Goal: Transaction & Acquisition: Purchase product/service

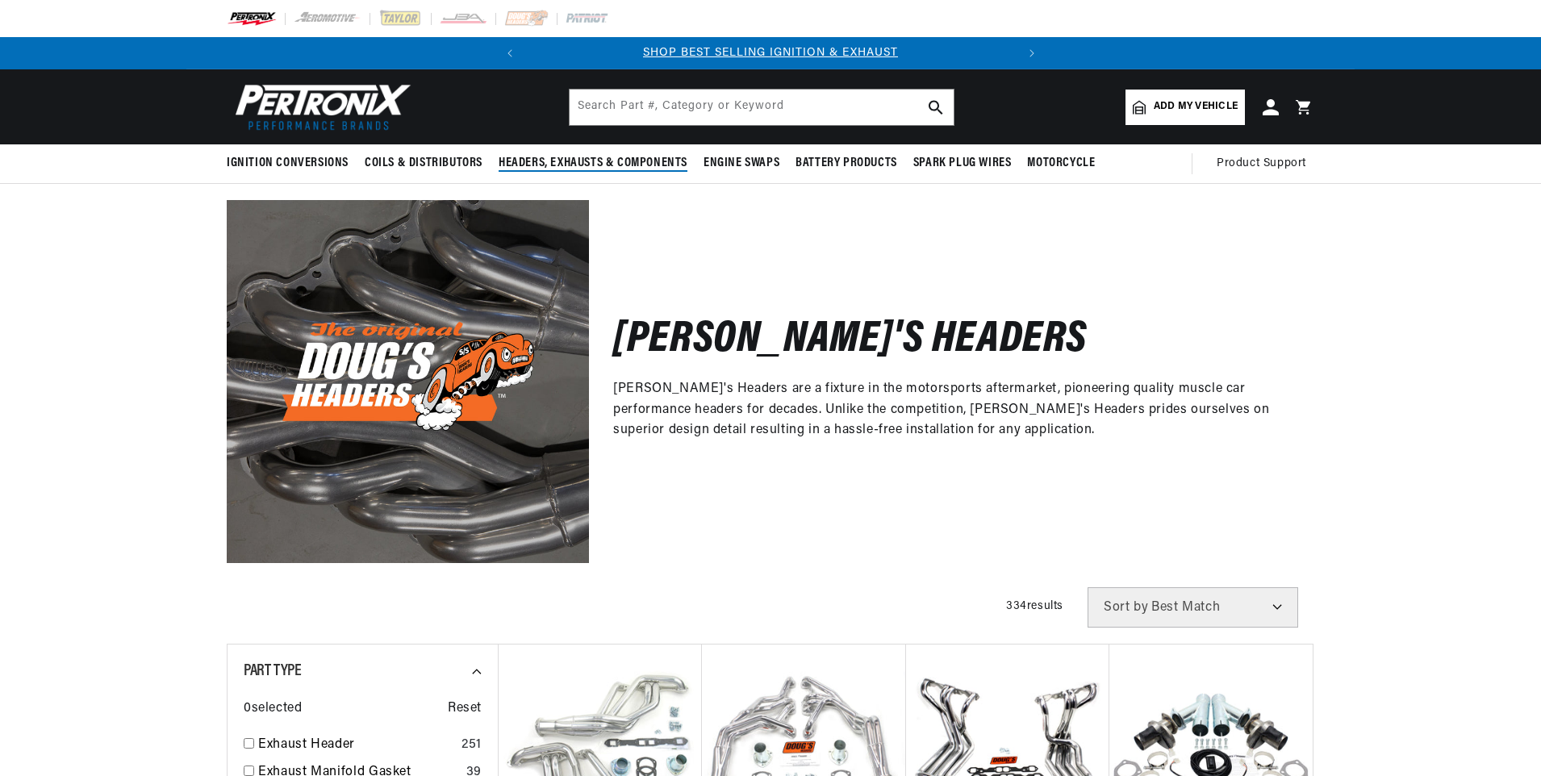
click at [591, 159] on span "Headers, Exhausts & Components" at bounding box center [592, 163] width 189 height 17
click at [1188, 103] on span "Add my vehicle" at bounding box center [1195, 106] width 84 height 15
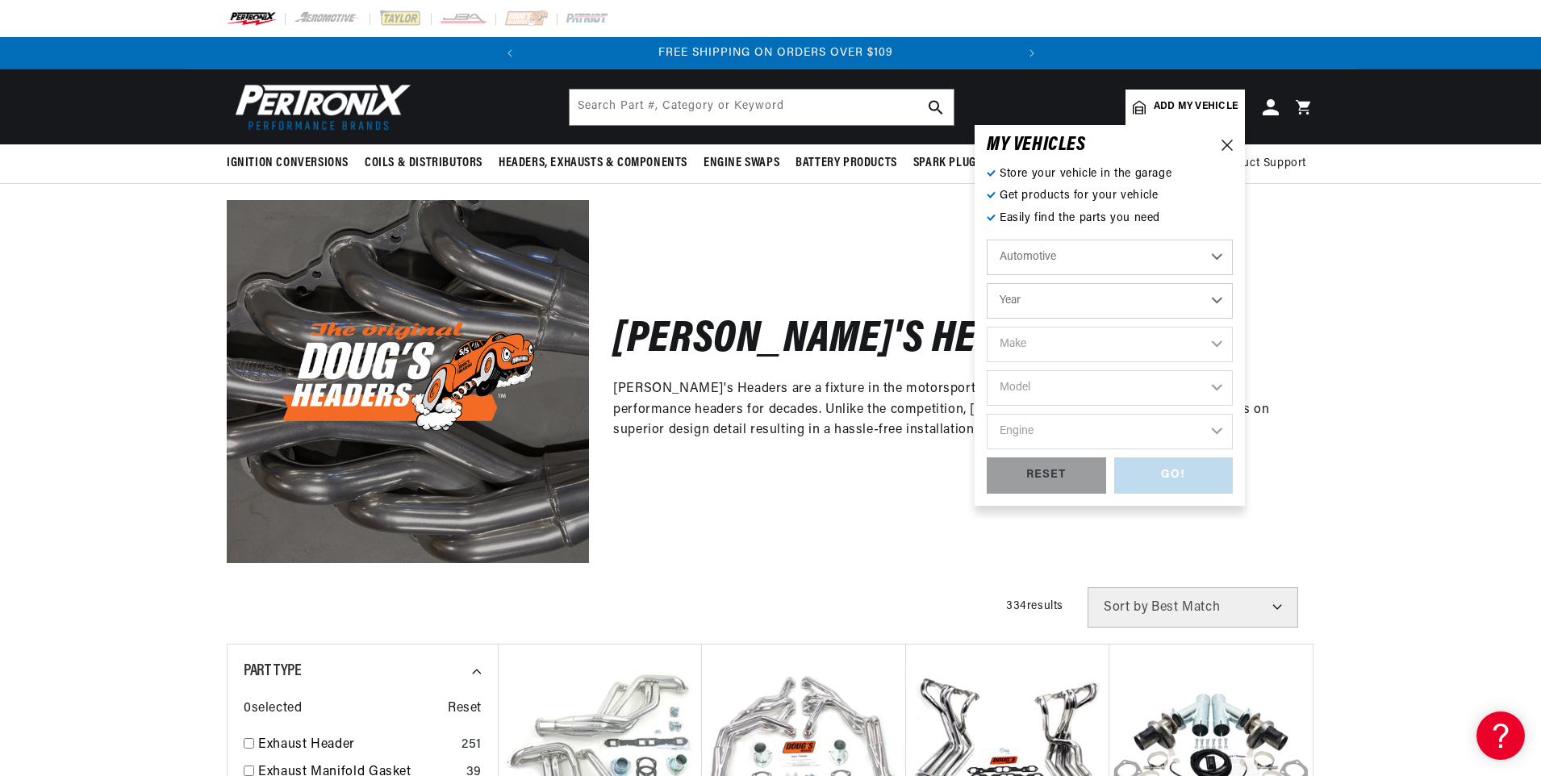
scroll to position [0, 489]
click at [1048, 298] on select "Year [DATE] 2025 2024 2023 2022 2021 2020 2019 2018 2017 2016 2015 2014 2013 20…" at bounding box center [1109, 300] width 246 height 35
select select "1986"
click at [986, 283] on select "Year [DATE] 2025 2024 2023 2022 2021 2020 2019 2018 2017 2016 2015 2014 2013 20…" at bounding box center [1109, 300] width 246 height 35
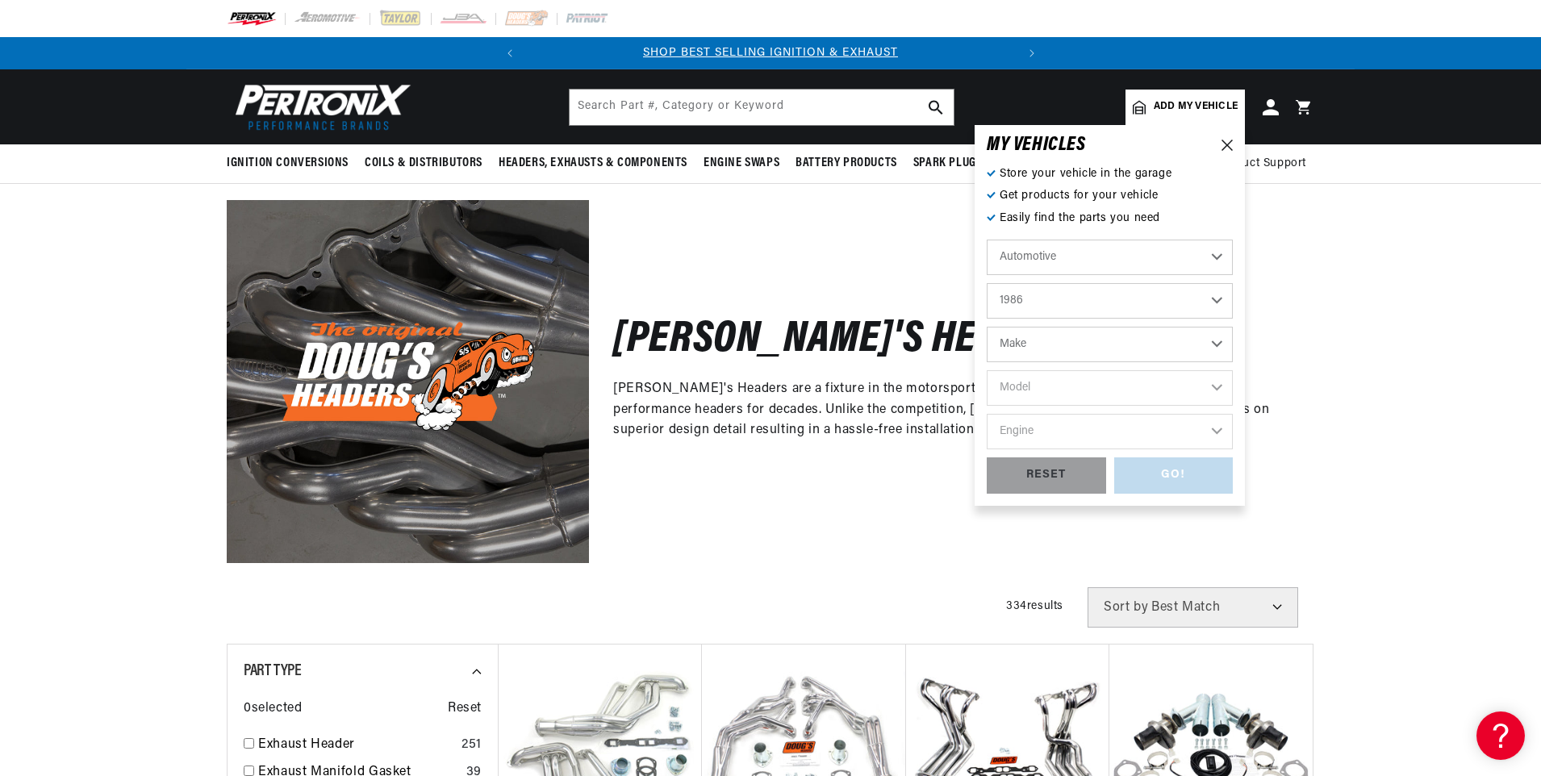
click at [1040, 301] on select "2026 2025 2024 2023 2022 2021 2020 2019 2018 2017 2016 2015 2014 2013 2012 2011…" at bounding box center [1109, 300] width 246 height 35
click at [986, 283] on select "2026 2025 2024 2023 2022 2021 2020 2019 2018 2017 2016 2015 2014 2013 2012 2011…" at bounding box center [1109, 300] width 246 height 35
select select "1984"
click at [1030, 345] on select "Make American Motors Avanti Buick Cadillac Chevrolet Chrysler Dodge Excalibur F…" at bounding box center [1109, 344] width 246 height 35
select select "Chevrolet"
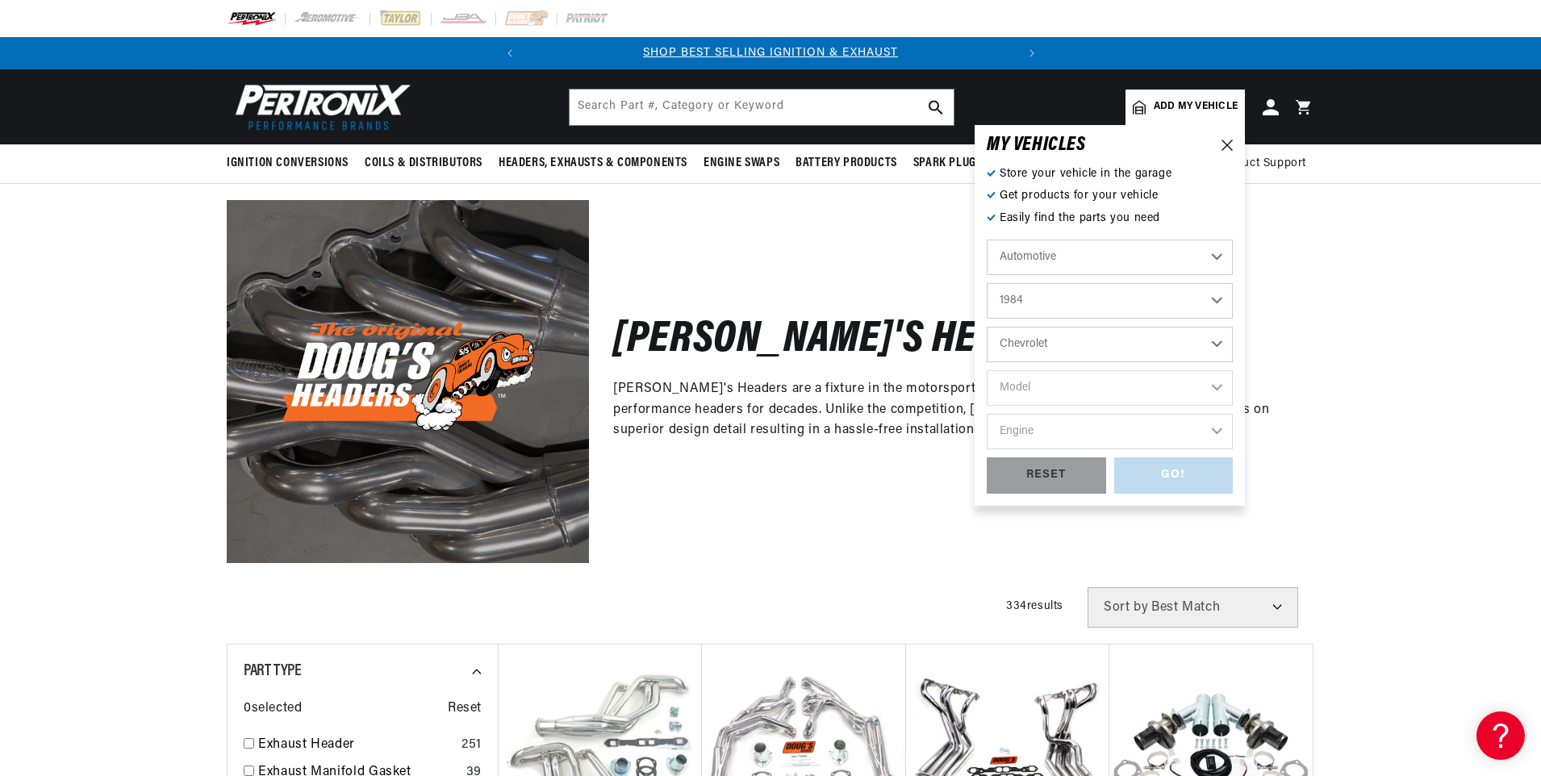
click at [986, 327] on select "Make American Motors Avanti Buick Cadillac Chevrolet Chrysler Dodge Excalibur F…" at bounding box center [1109, 344] width 246 height 35
select select "Chevrolet"
click at [1032, 390] on select "Model B60 C10 C10 Suburban C15 C20 C20 Suburban C30 C35 C60 C70 Camaro Caprice …" at bounding box center [1109, 387] width 246 height 35
select select "C20"
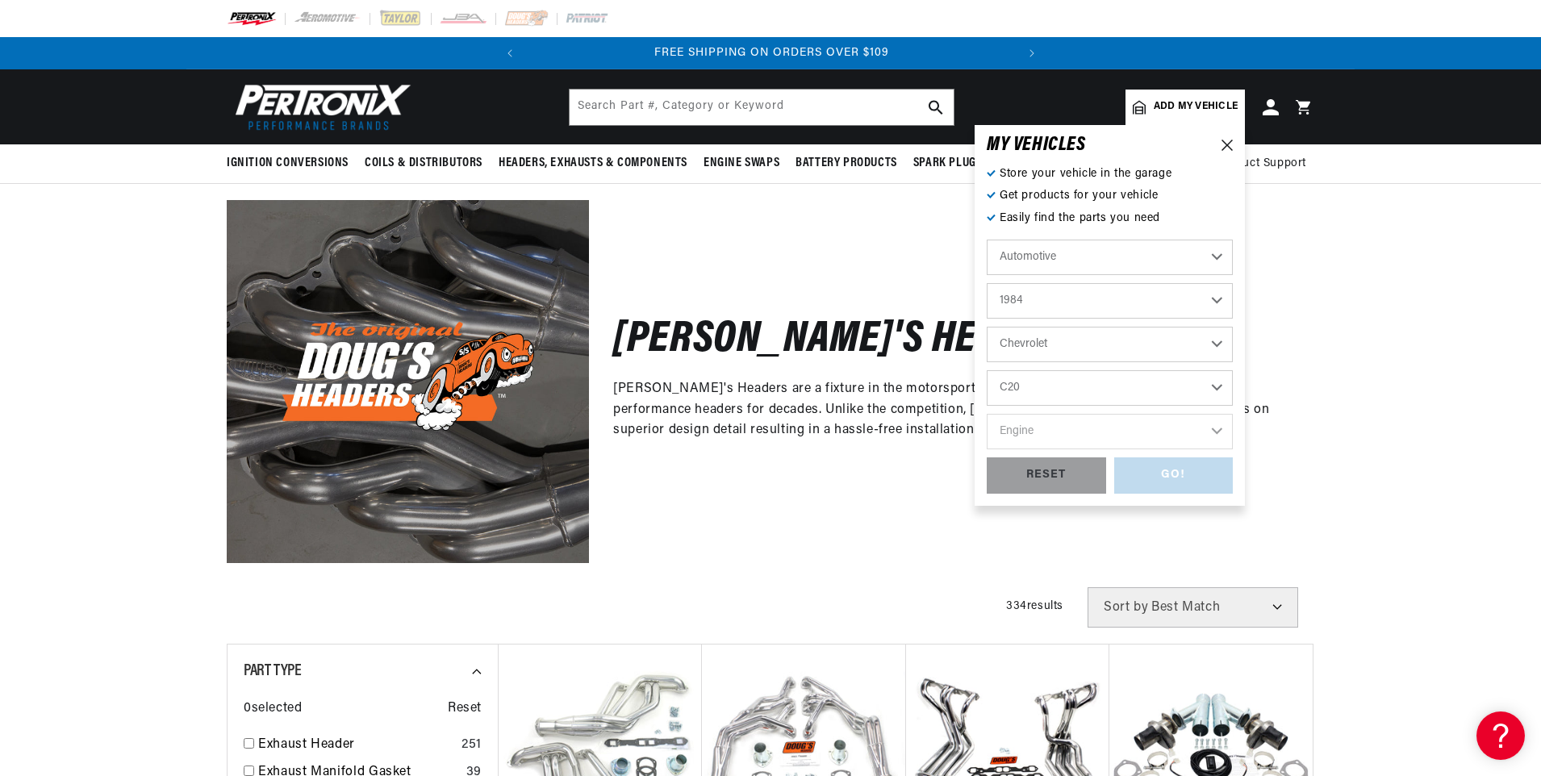
click at [986, 370] on select "Model B60 C10 C10 Suburban C15 C20 C20 Suburban C30 C35 C60 C70 Camaro Caprice …" at bounding box center [1109, 387] width 246 height 35
select select "C20"
click at [1040, 436] on select "Engine 5.0L 5.7L 6.6L 7.4L" at bounding box center [1109, 431] width 246 height 35
select select "7.4L"
click at [986, 414] on select "Engine 5.0L 5.7L 6.6L 7.4L" at bounding box center [1109, 431] width 246 height 35
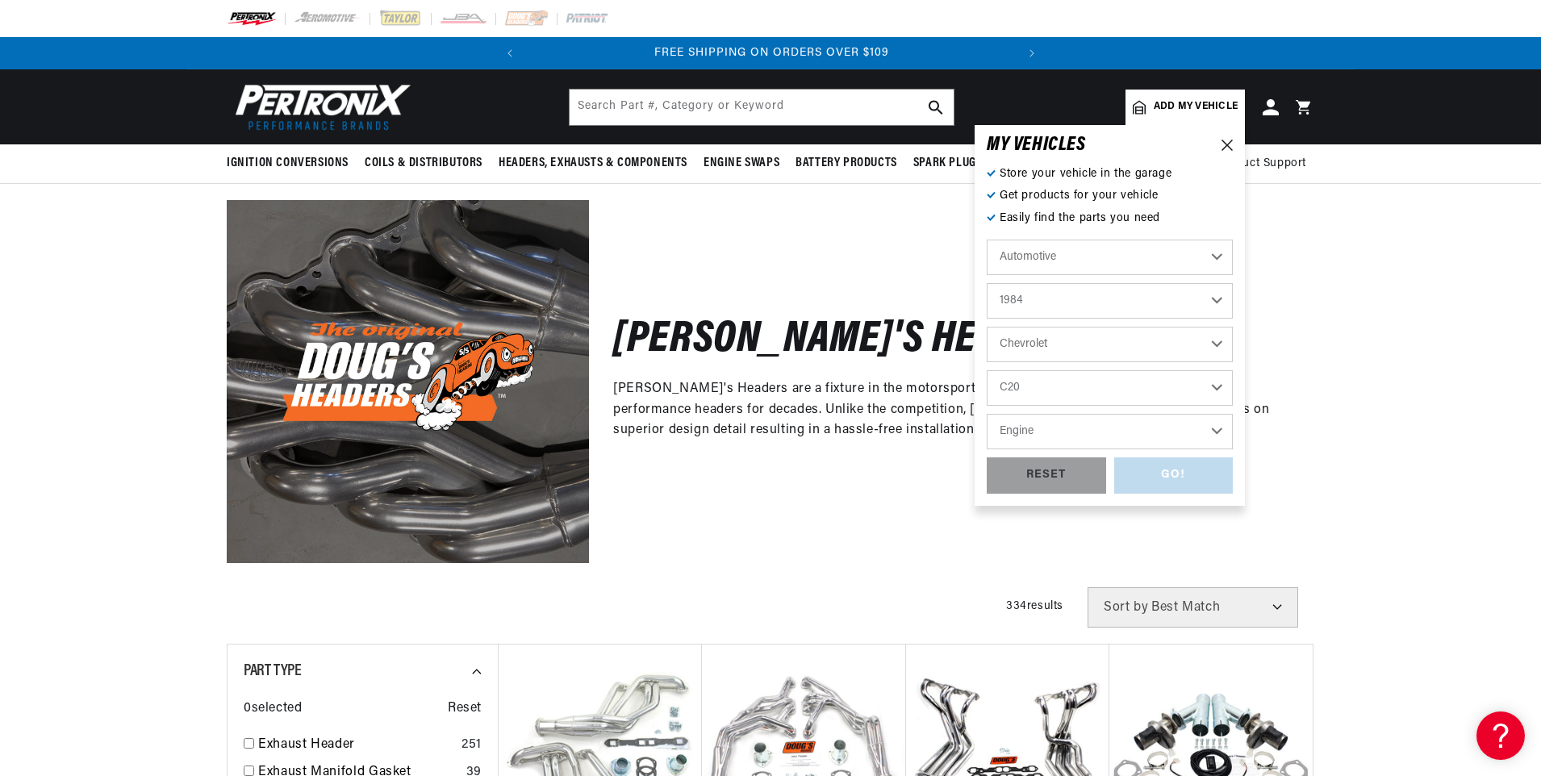
select select "7.4L"
click at [1177, 471] on div "GO!" at bounding box center [1173, 475] width 119 height 36
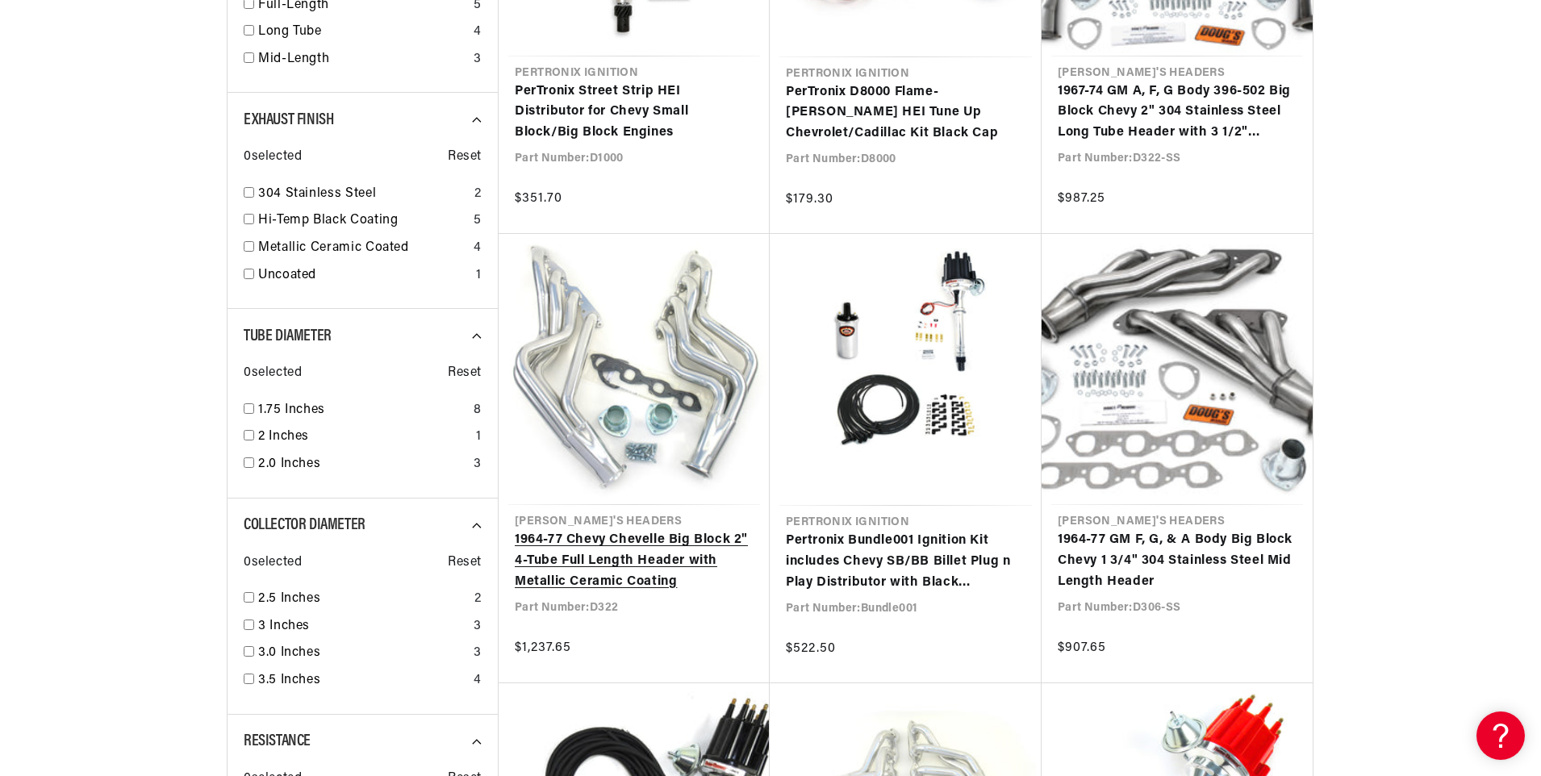
scroll to position [0, 489]
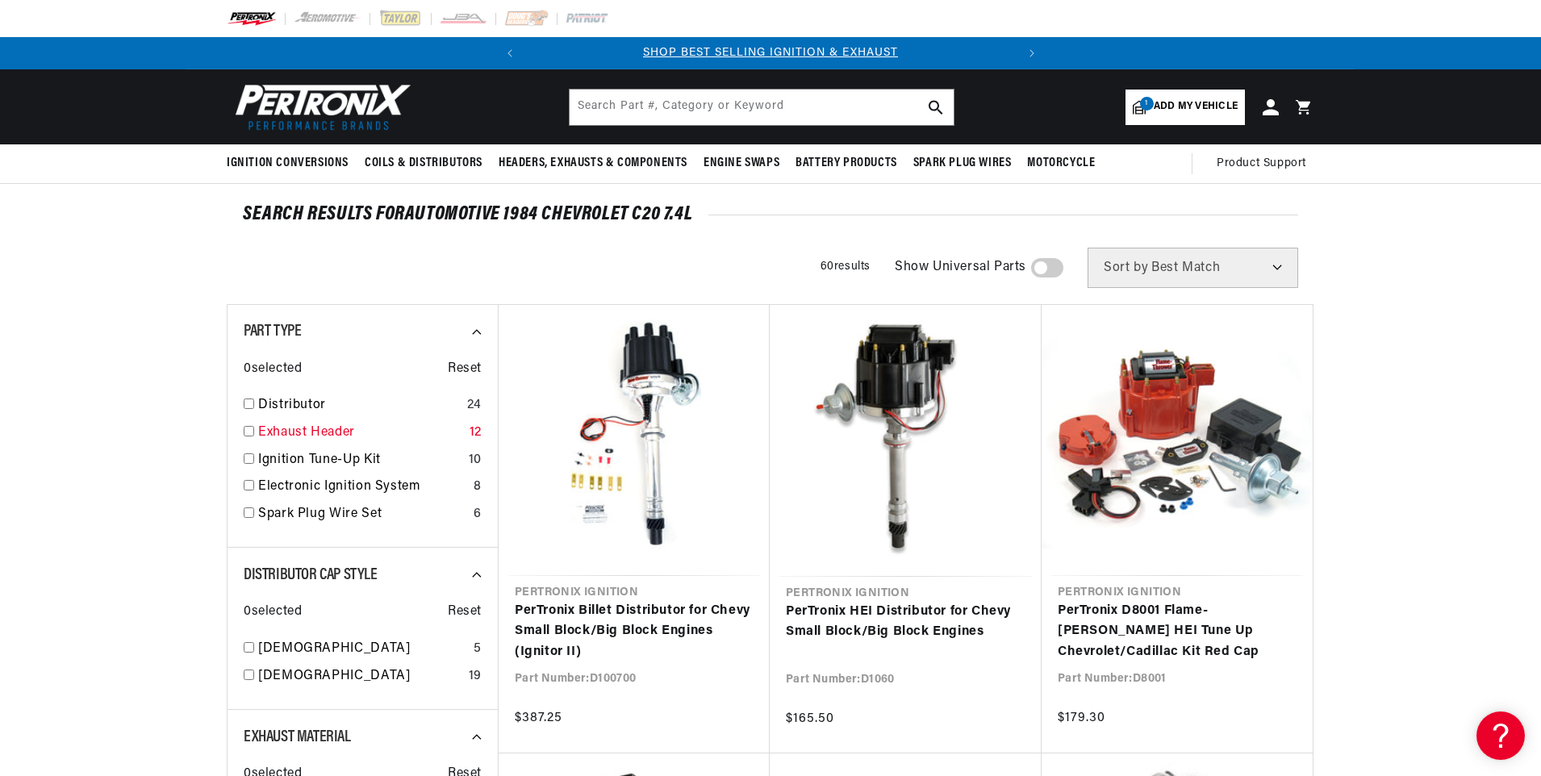
click at [247, 432] on input "checkbox" at bounding box center [249, 431] width 10 height 10
checkbox input "true"
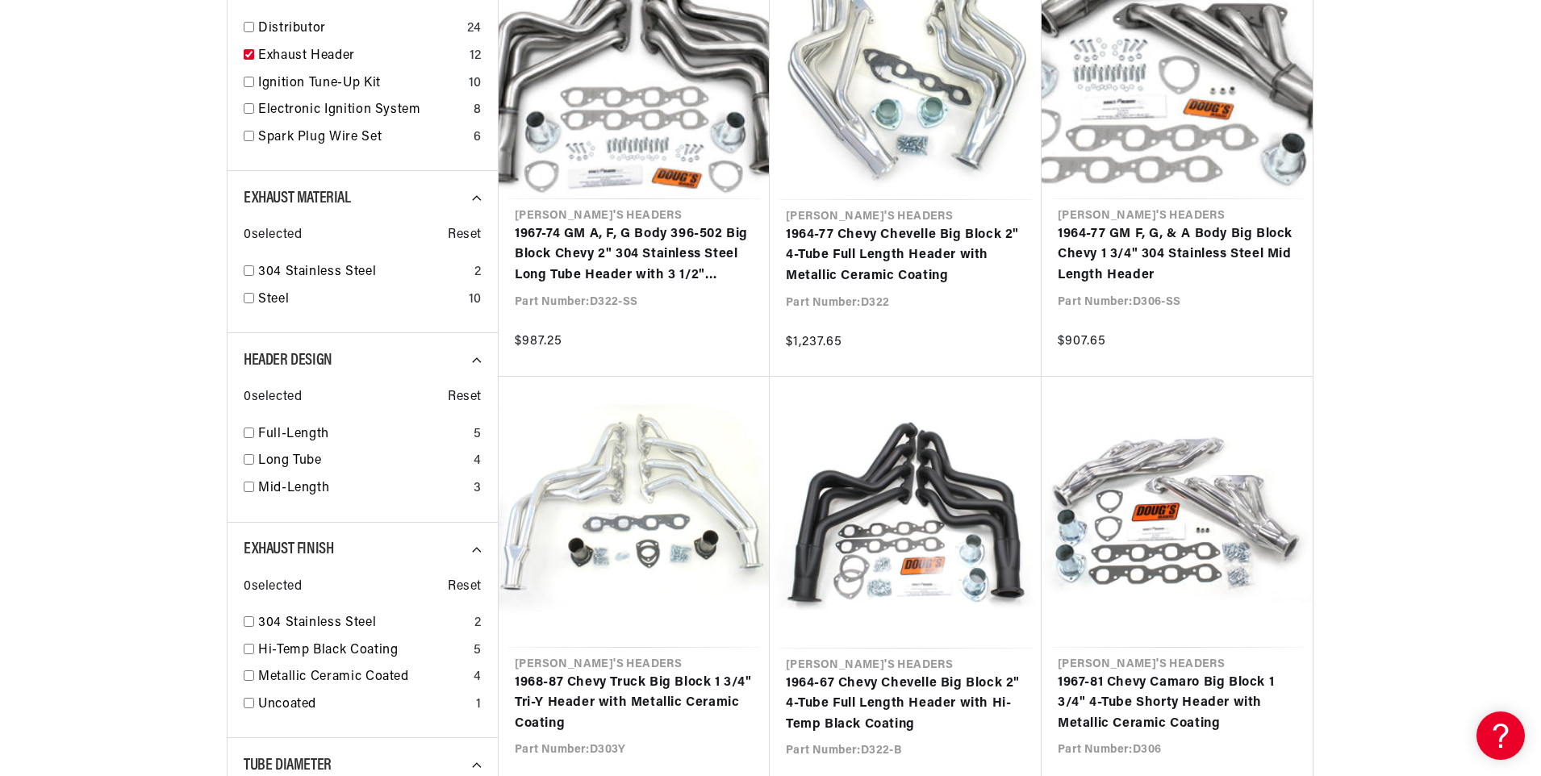
scroll to position [403, 0]
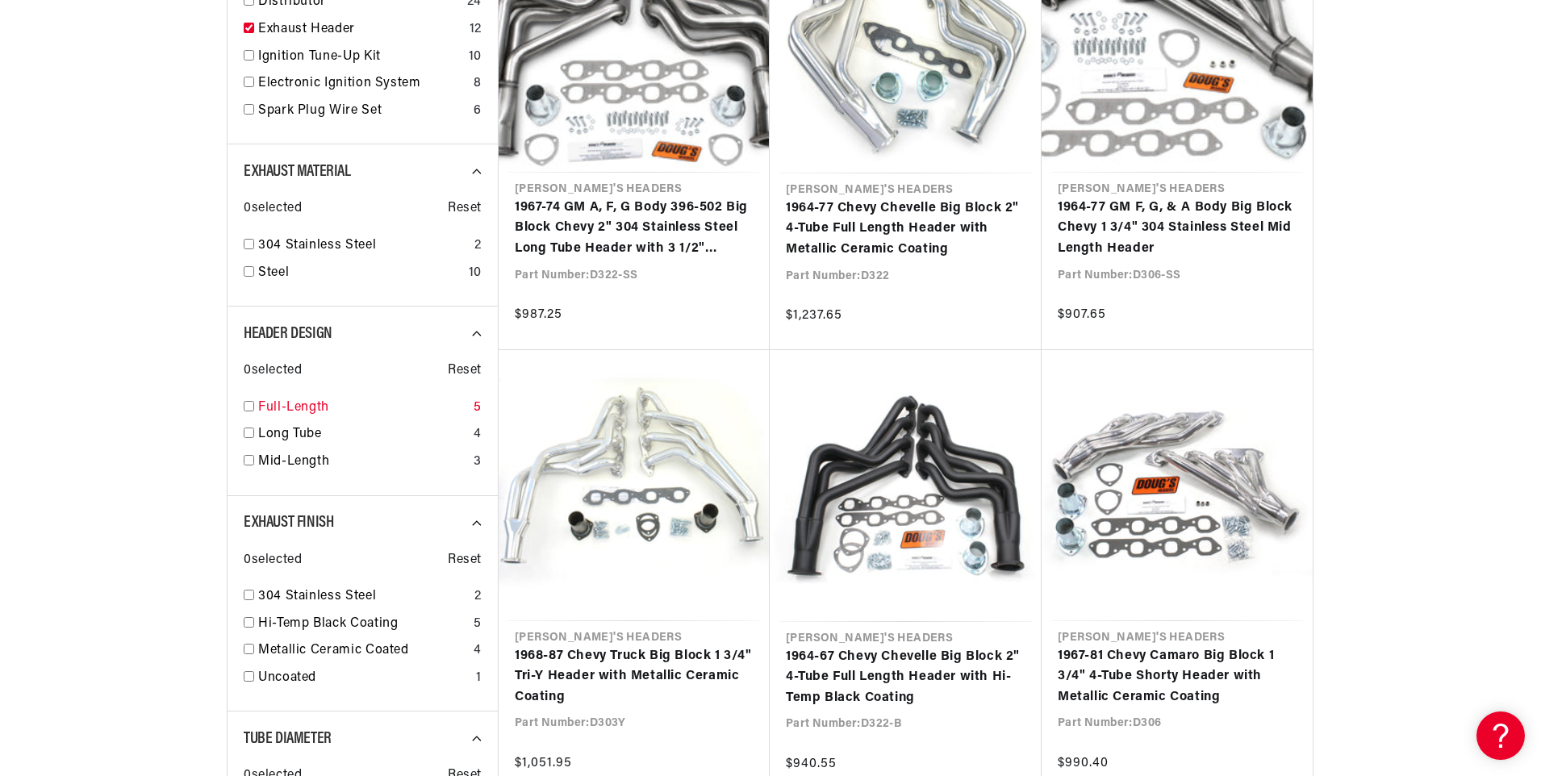
click at [248, 405] on input "checkbox" at bounding box center [249, 406] width 10 height 10
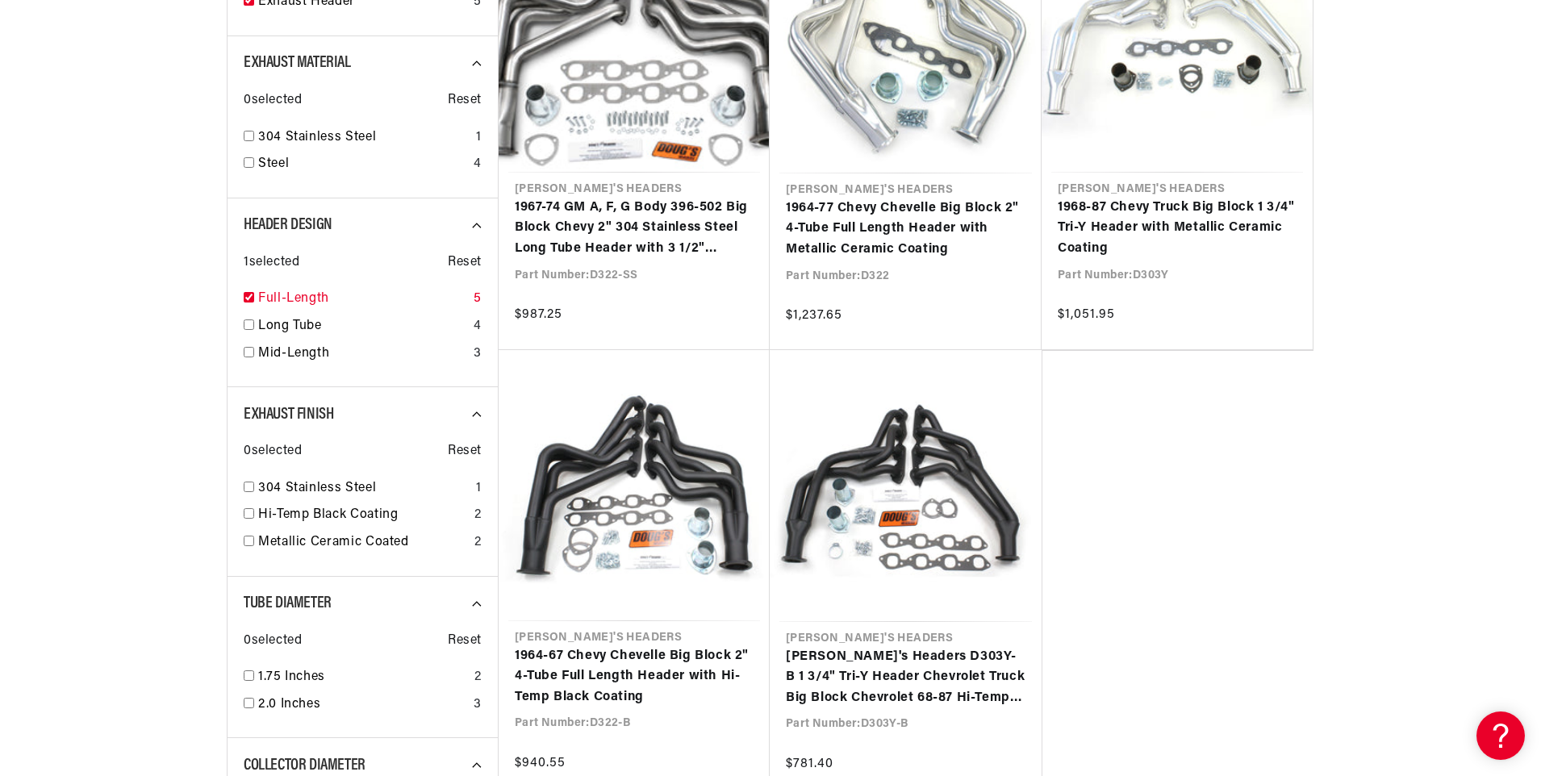
click at [249, 298] on input "checkbox" at bounding box center [249, 297] width 10 height 10
checkbox input "false"
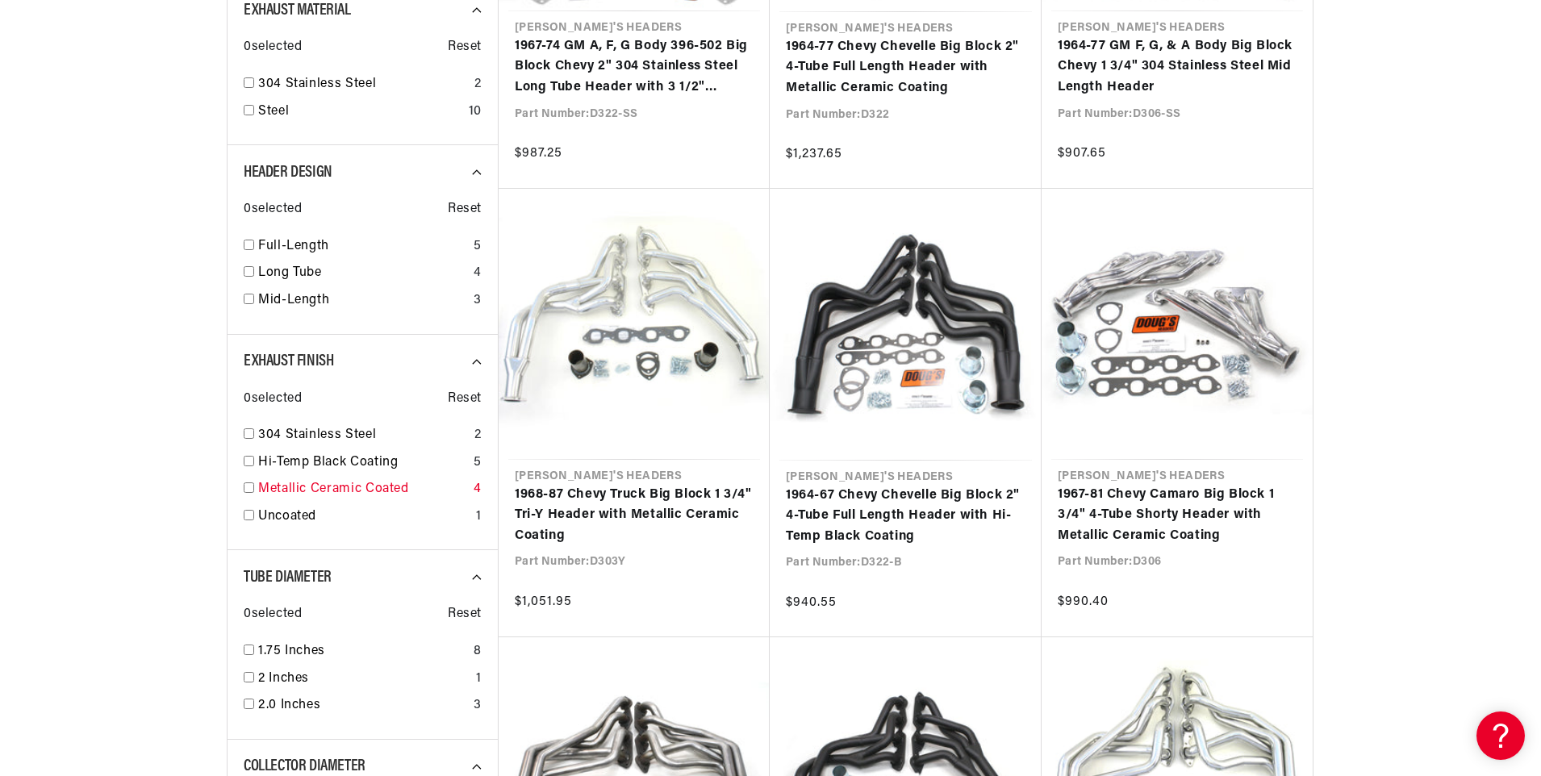
scroll to position [0, 489]
click at [247, 429] on input "checkbox" at bounding box center [249, 433] width 10 height 10
checkbox input "true"
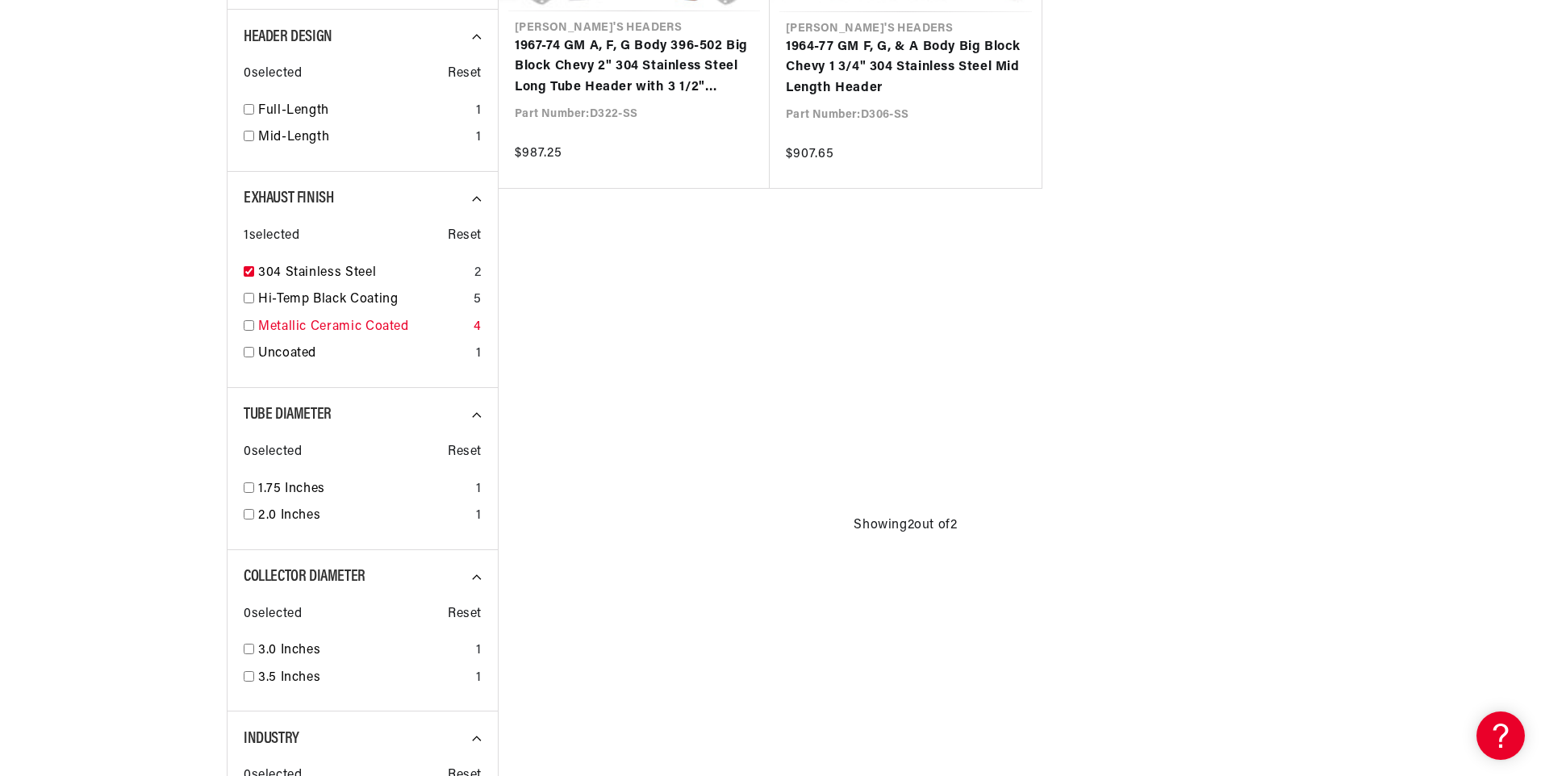
click at [249, 323] on input "checkbox" at bounding box center [249, 325] width 10 height 10
checkbox input "true"
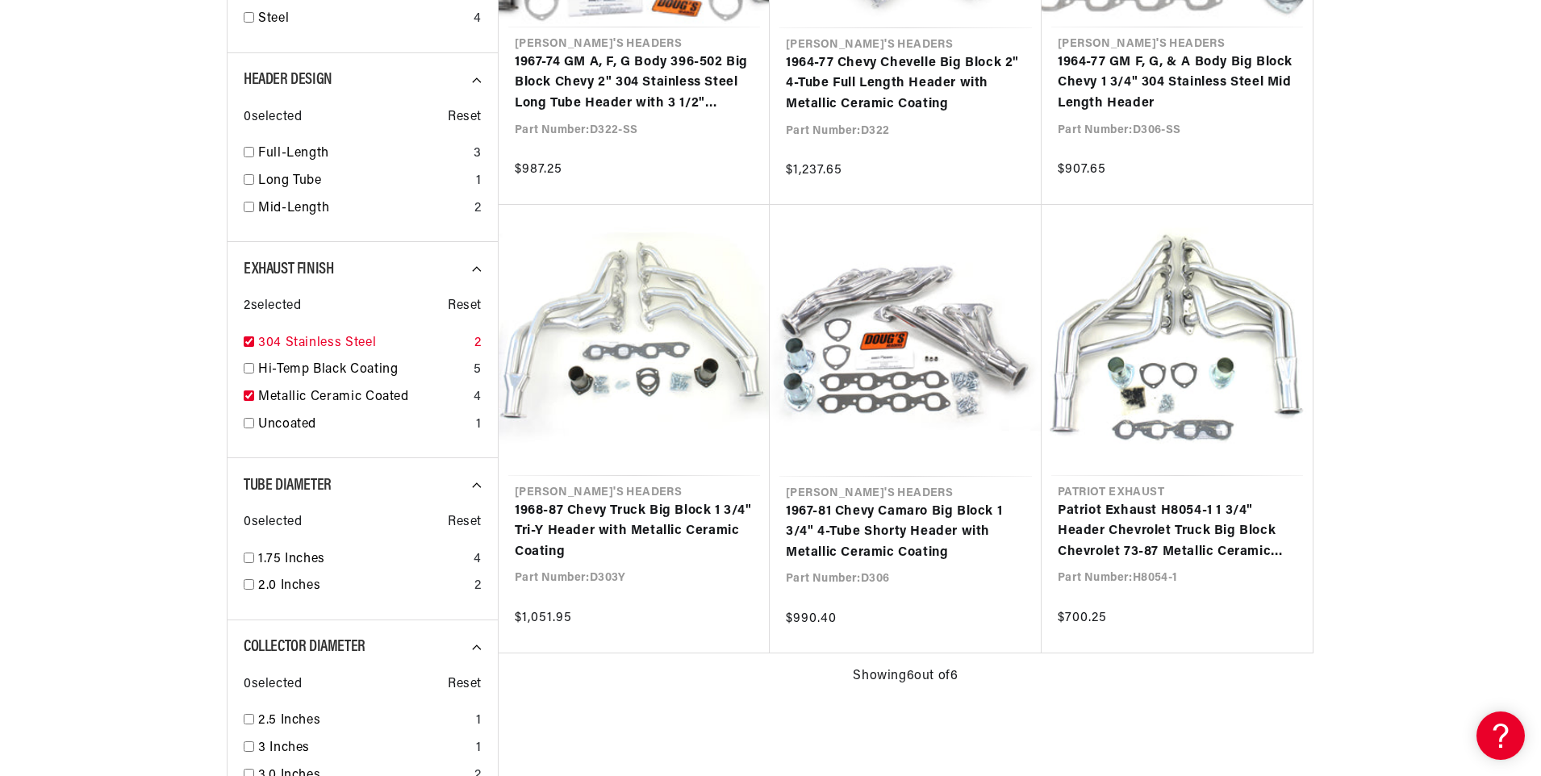
scroll to position [0, 0]
drag, startPoint x: 248, startPoint y: 580, endPoint x: 298, endPoint y: 580, distance: 49.2
click at [248, 580] on input "checkbox" at bounding box center [249, 584] width 10 height 10
checkbox input "true"
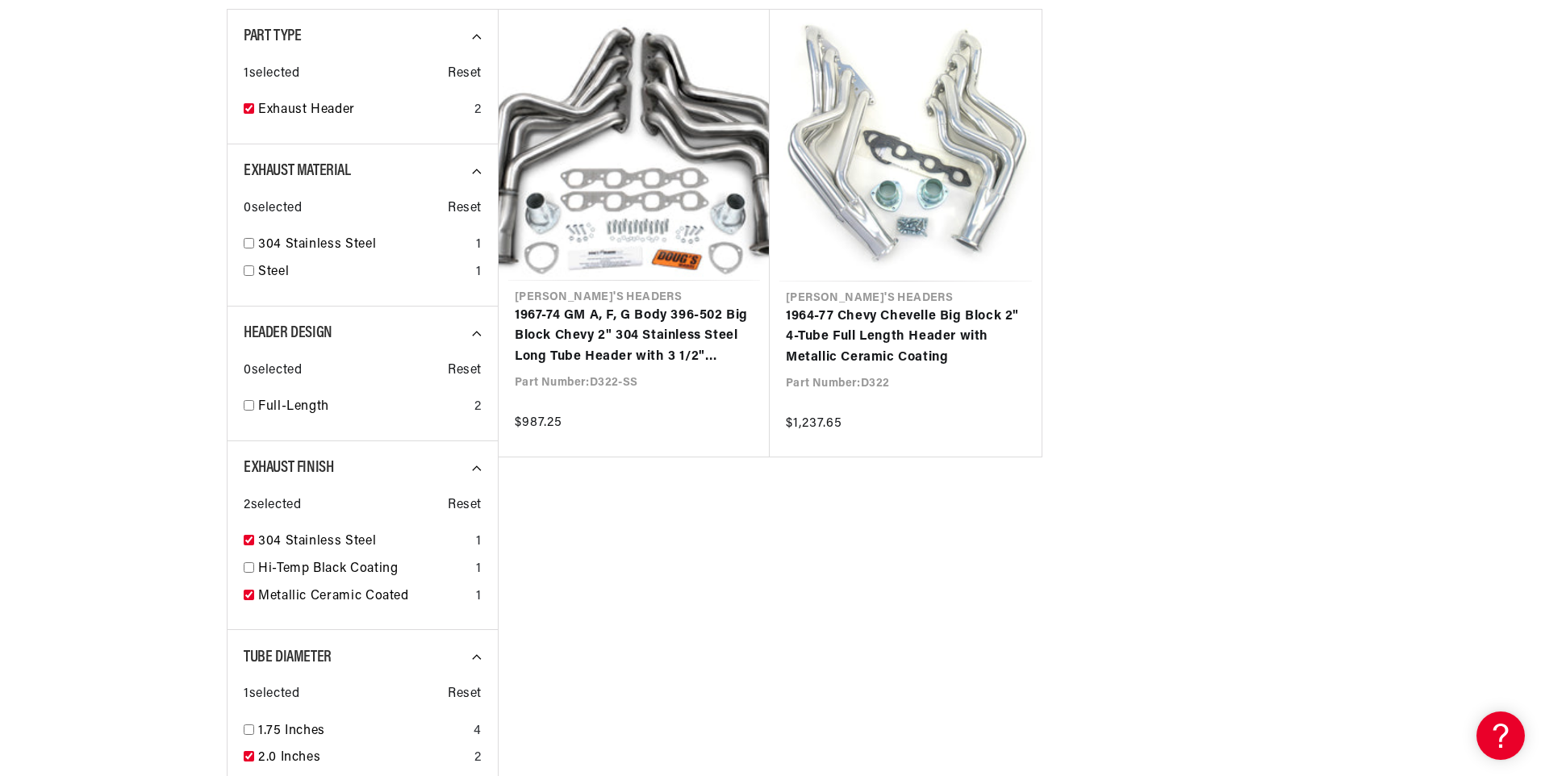
scroll to position [323, 0]
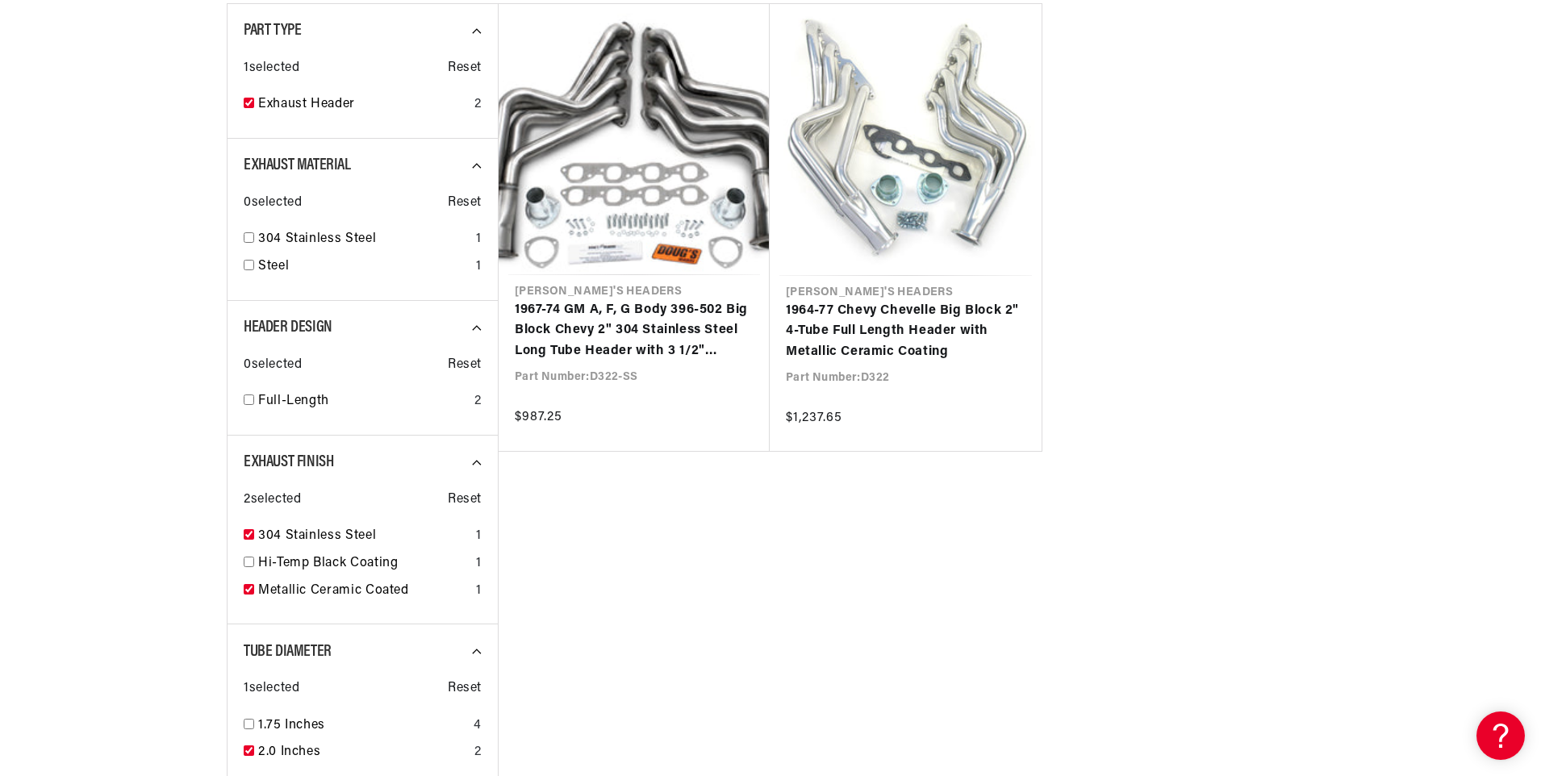
click at [641, 508] on div "Doug's Headers 1967-74 GM A, F, G Body 396-502 Big Block Chevy 2" 304 Stainless…" at bounding box center [905, 391] width 815 height 776
click at [636, 466] on div "Doug's Headers 1967-74 GM A, F, G Body 396-502 Big Block Chevy 2" 304 Stainless…" at bounding box center [905, 391] width 815 height 776
click at [647, 460] on div "Doug's Headers 1967-74 GM A, F, G Body 396-502 Big Block Chevy 2" 304 Stainless…" at bounding box center [905, 391] width 815 height 776
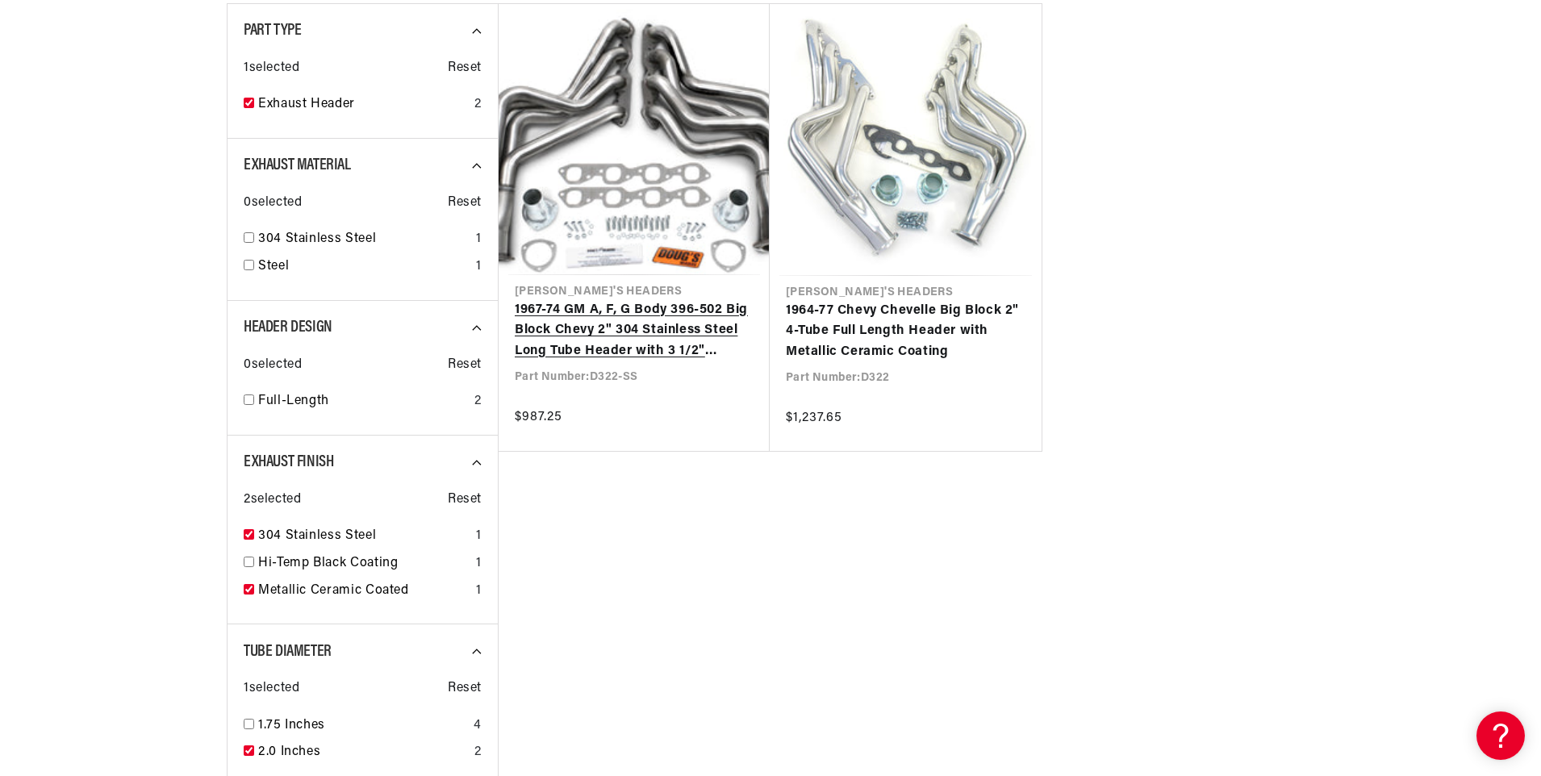
click at [642, 362] on link "1967-74 GM A, F, G Body 396-502 Big Block Chevy 2" 304 Stainless Steel Long Tub…" at bounding box center [634, 331] width 239 height 62
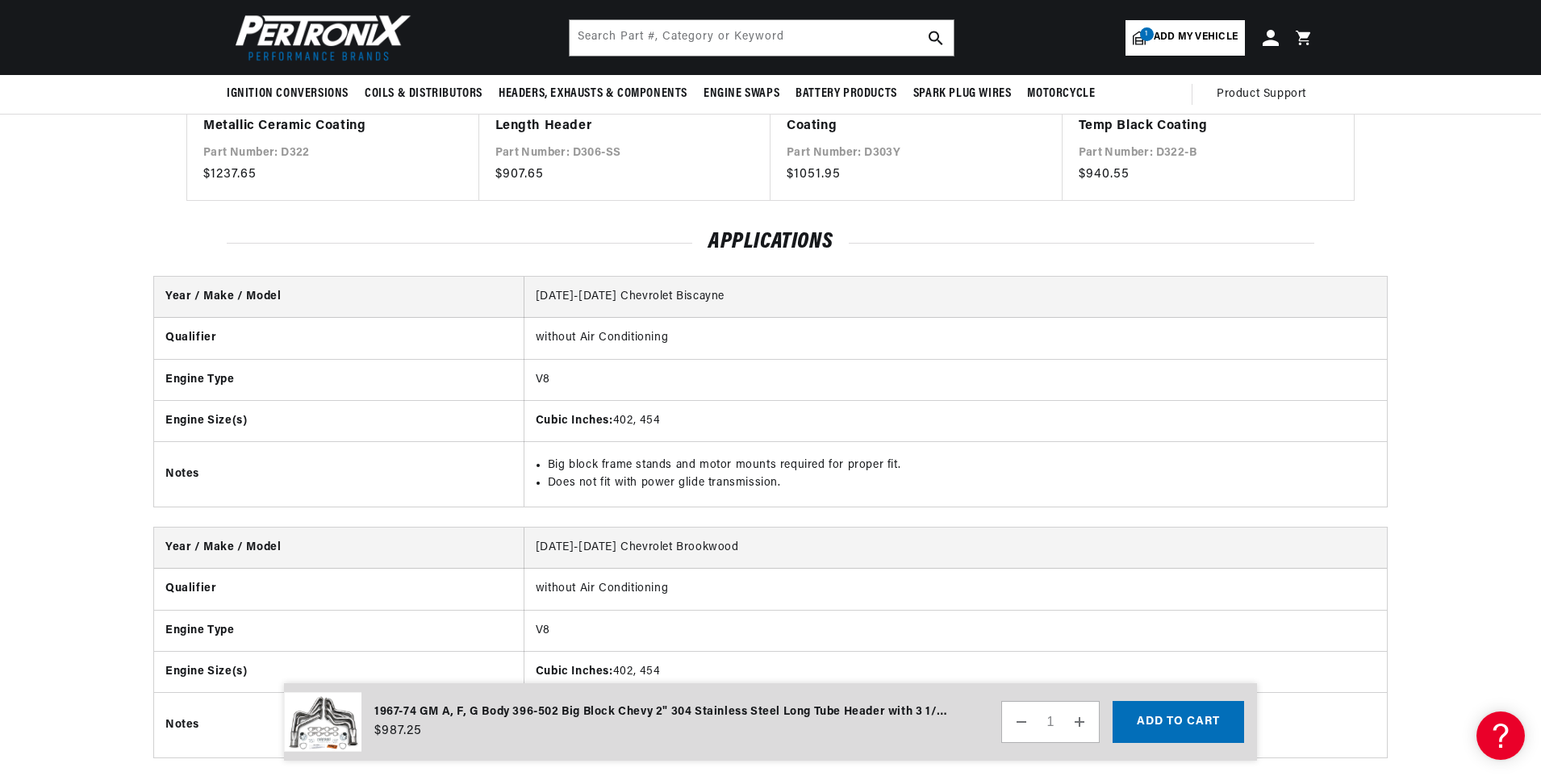
scroll to position [1371, 0]
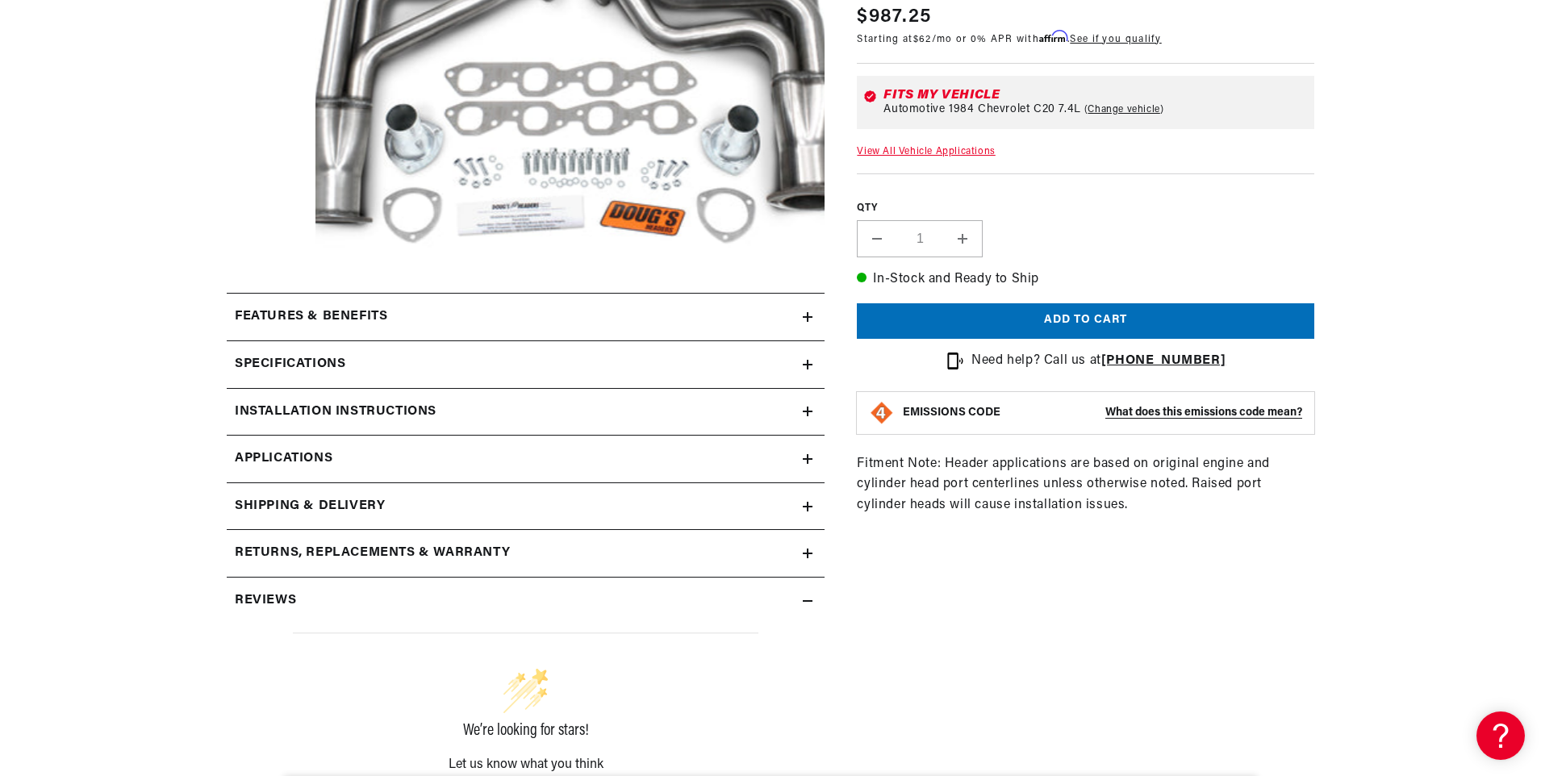
scroll to position [403, 0]
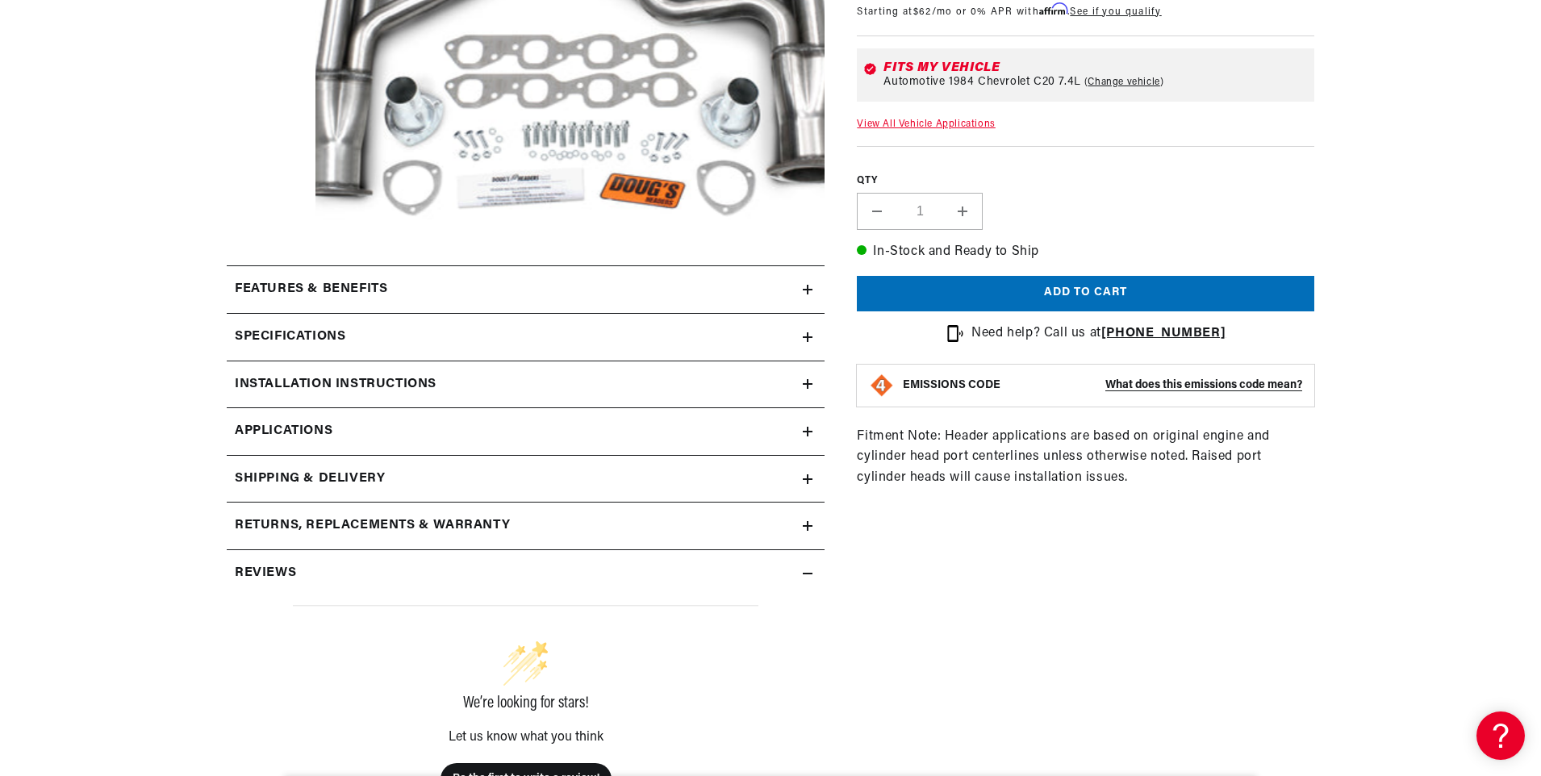
click at [325, 340] on h2 "Specifications" at bounding box center [290, 337] width 111 height 21
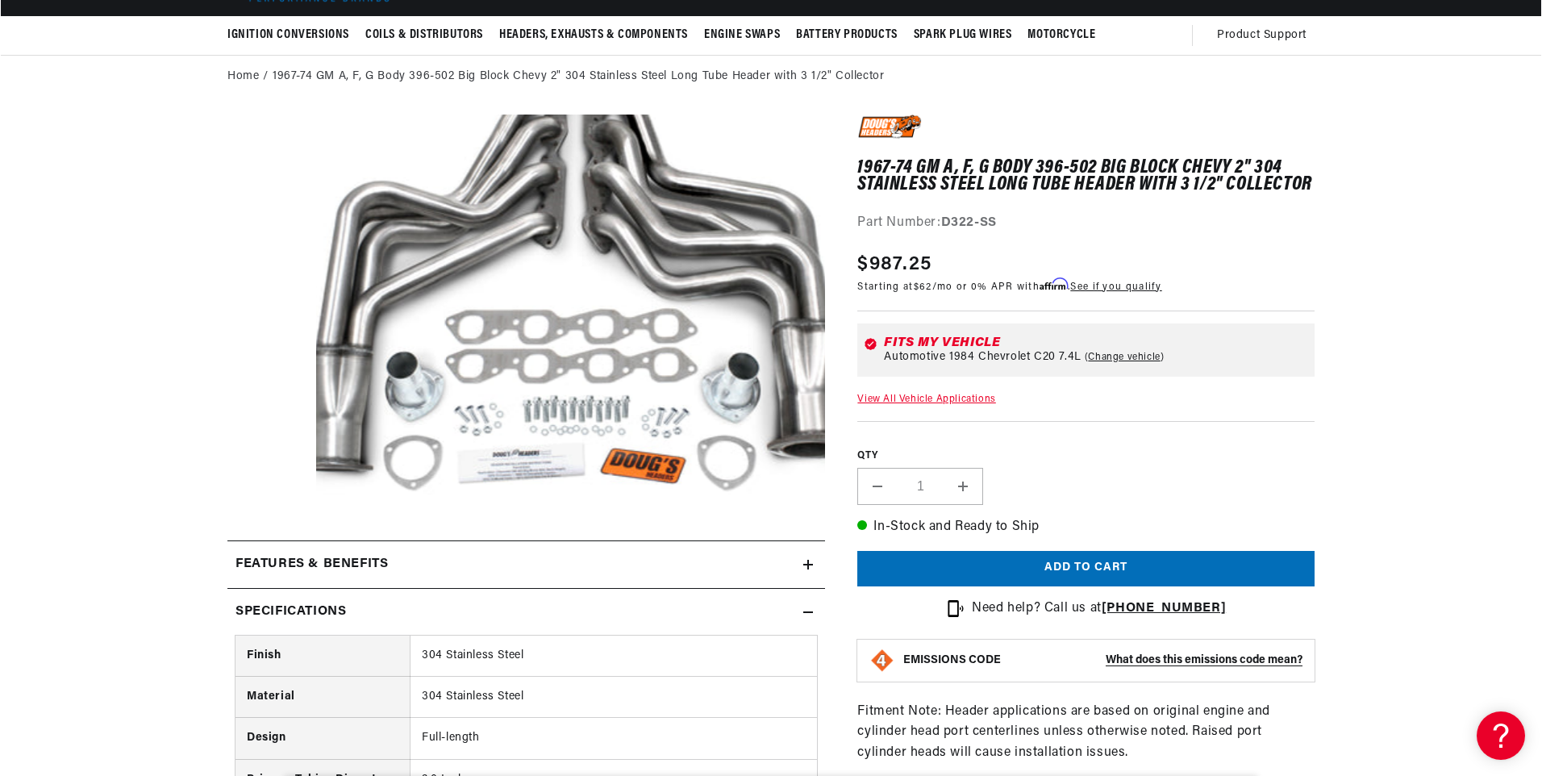
scroll to position [0, 0]
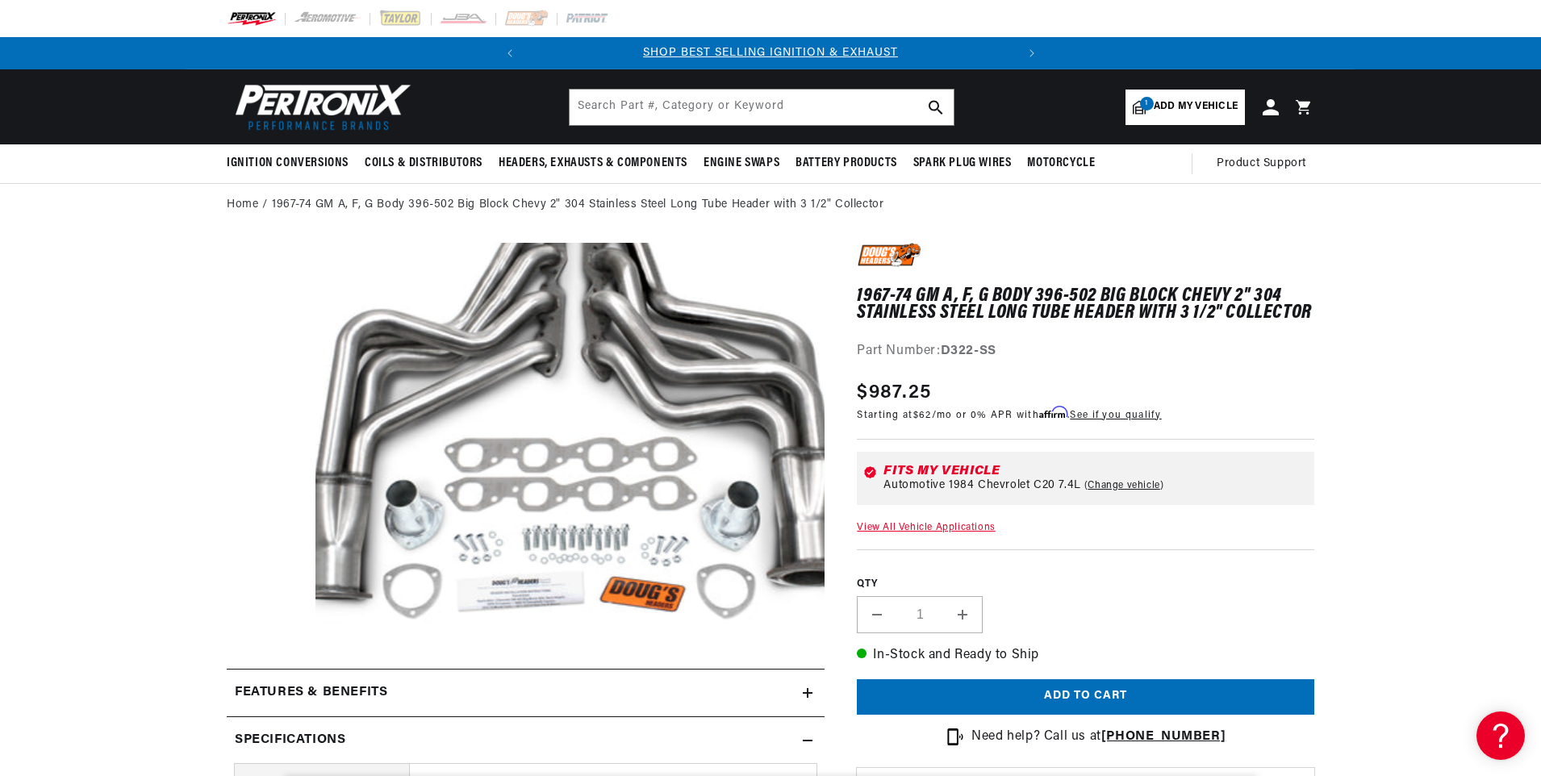
click at [265, 629] on button "Open media 1 in modal" at bounding box center [265, 629] width 0 height 0
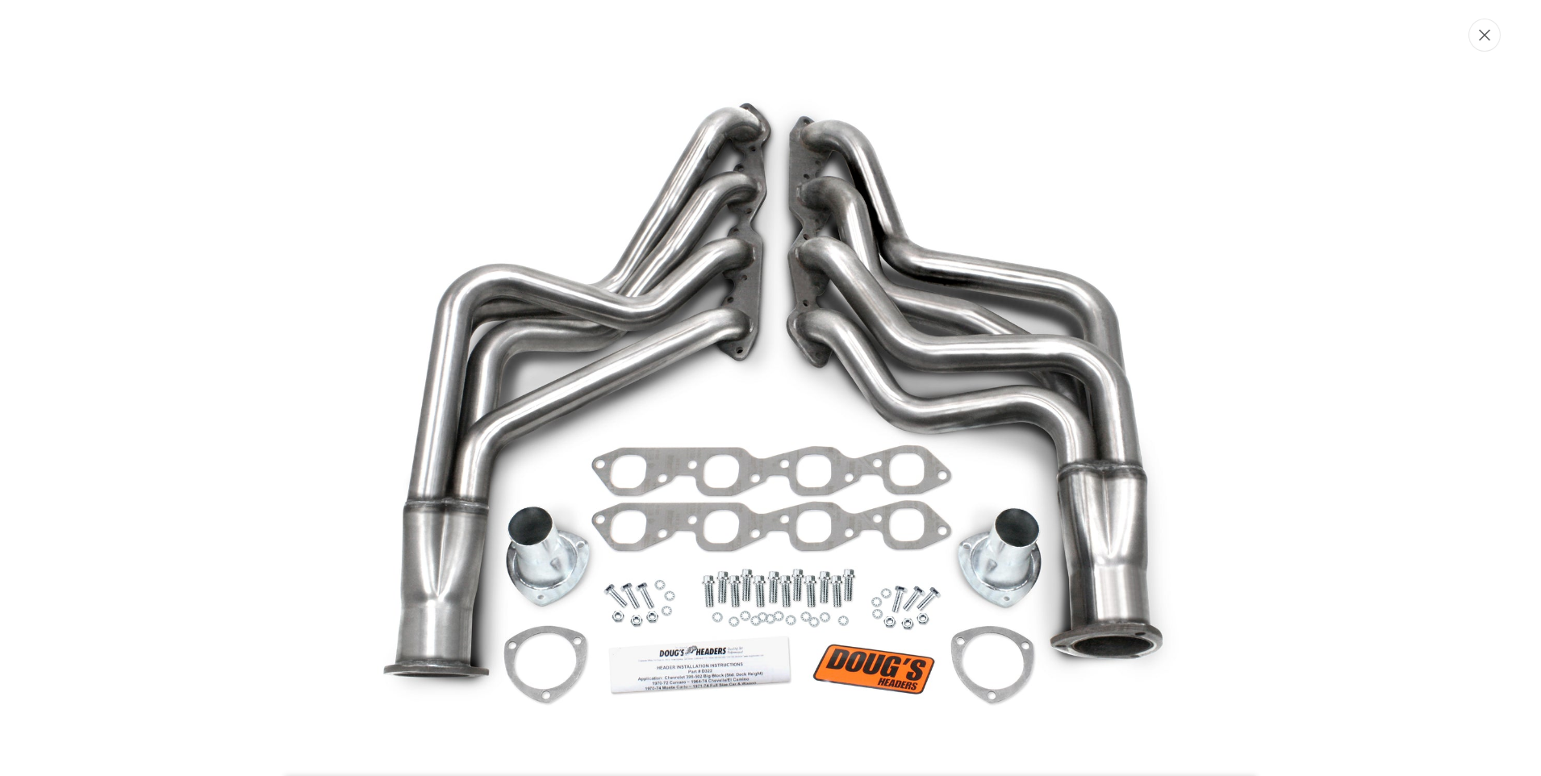
scroll to position [0, 489]
click at [1487, 35] on icon "Close" at bounding box center [1485, 34] width 11 height 11
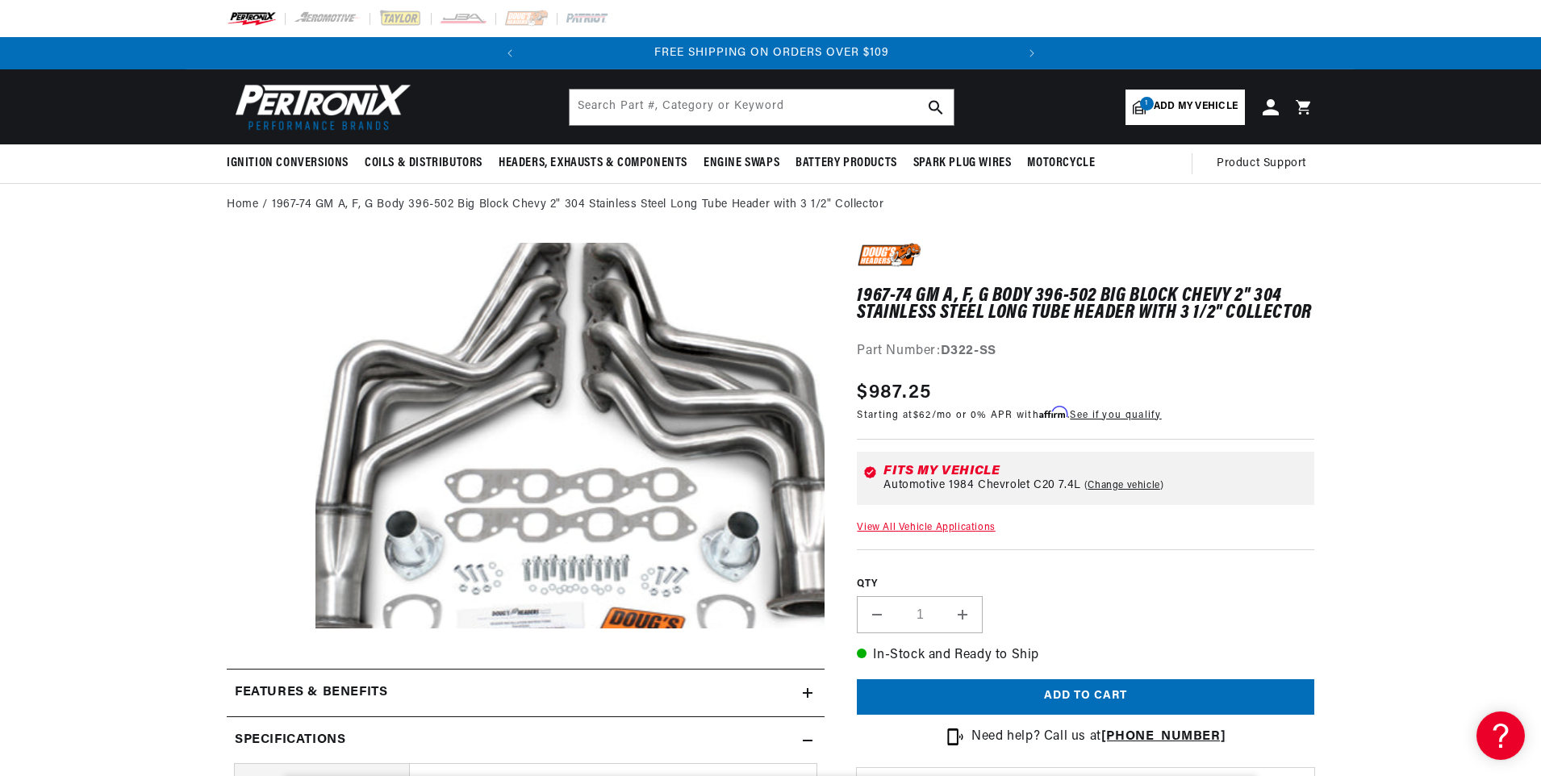
scroll to position [0, 0]
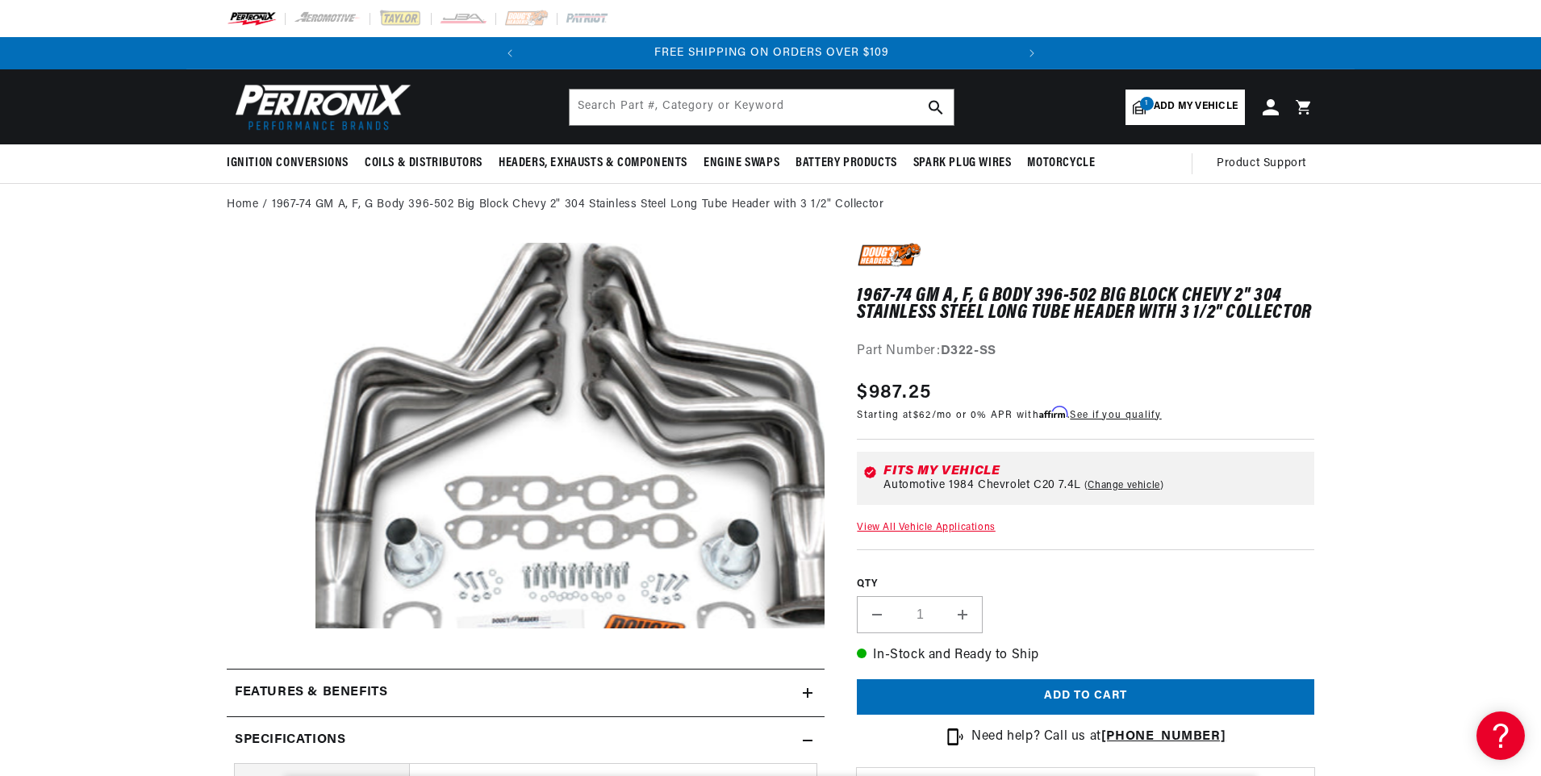
click at [1149, 103] on span "1" at bounding box center [1147, 104] width 14 height 14
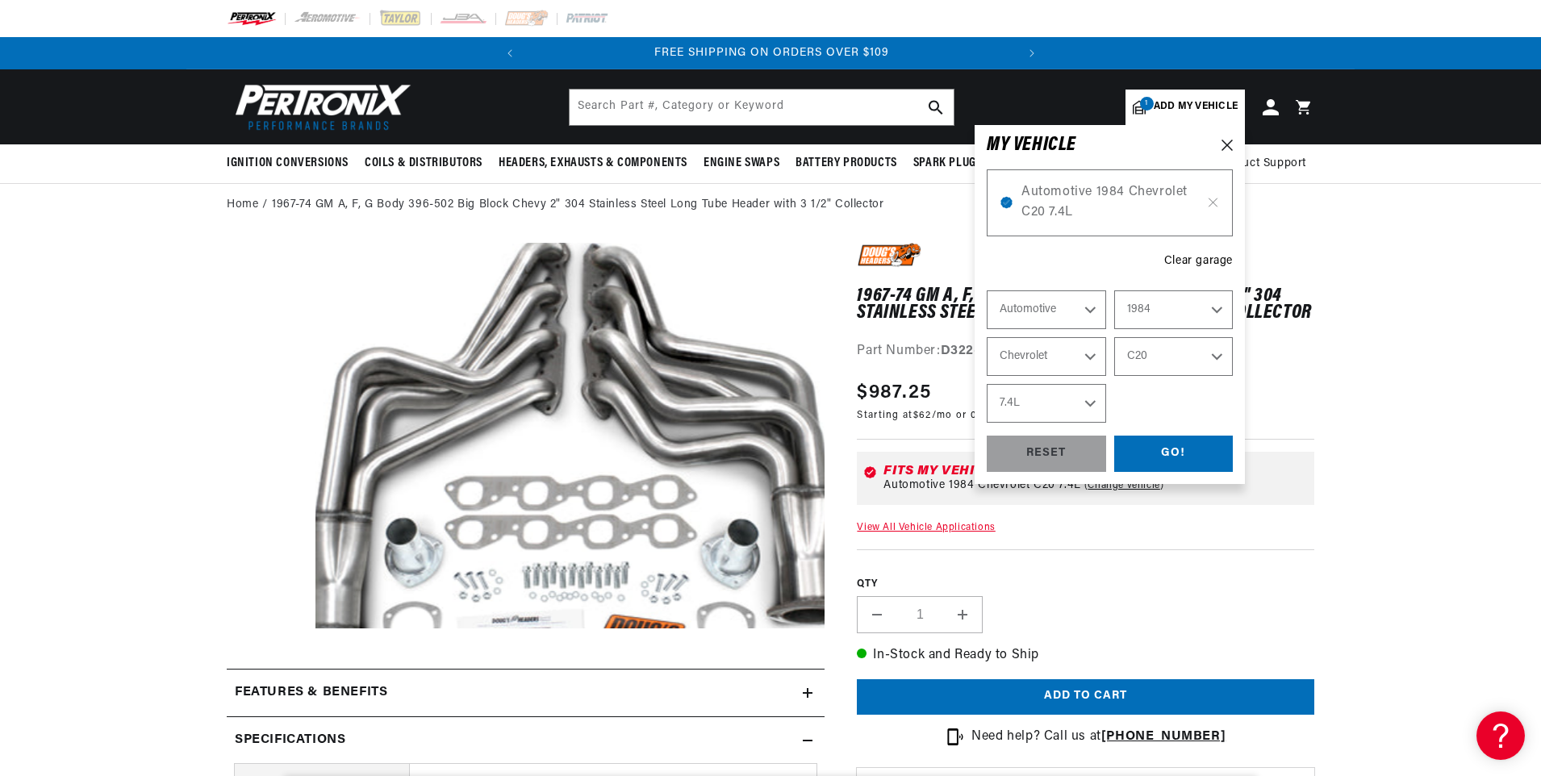
select select "Year"
select select "Make"
select select "Model"
select select "Engine"
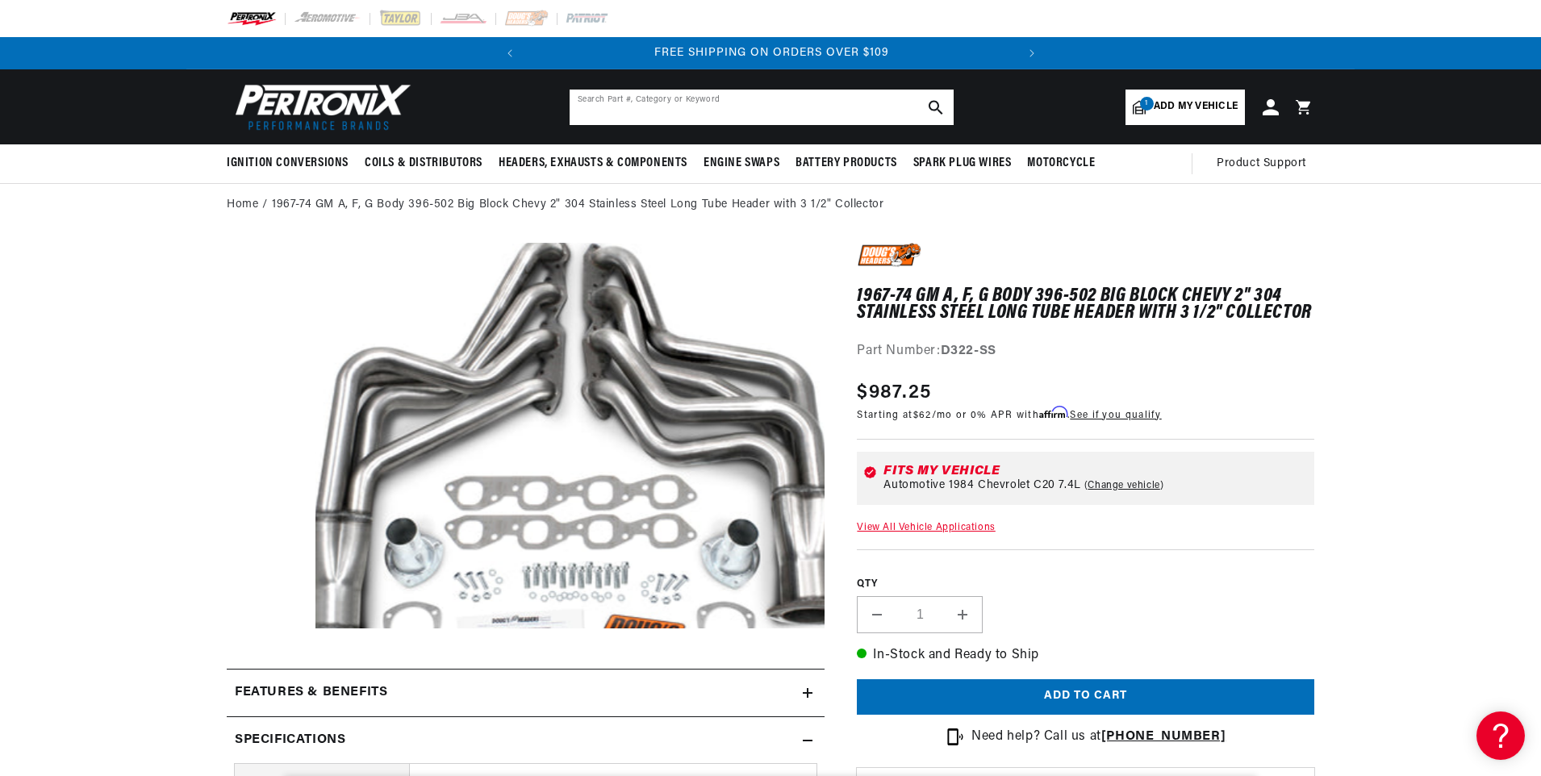
click at [619, 110] on input "text" at bounding box center [761, 107] width 384 height 35
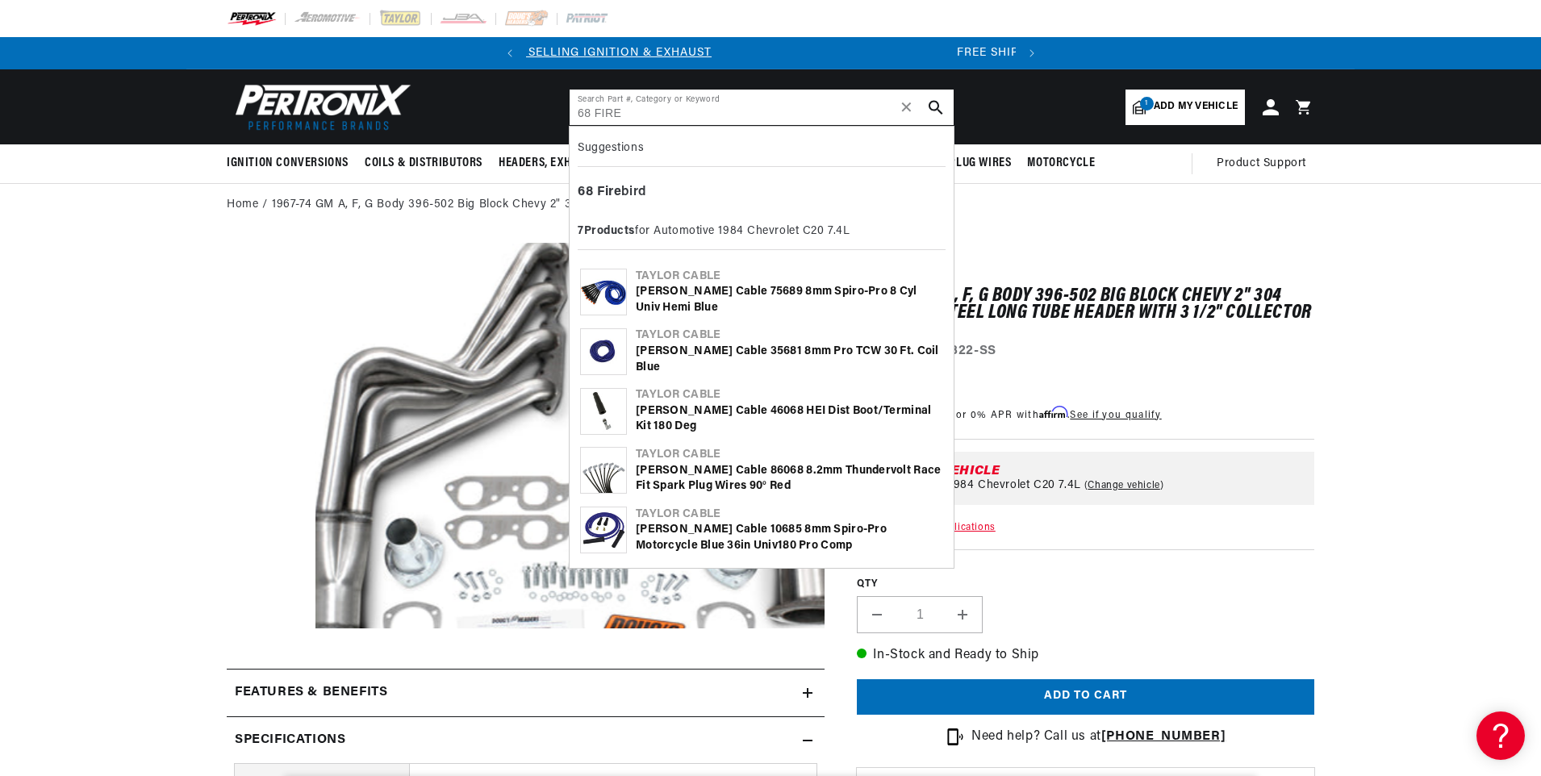
scroll to position [0, 0]
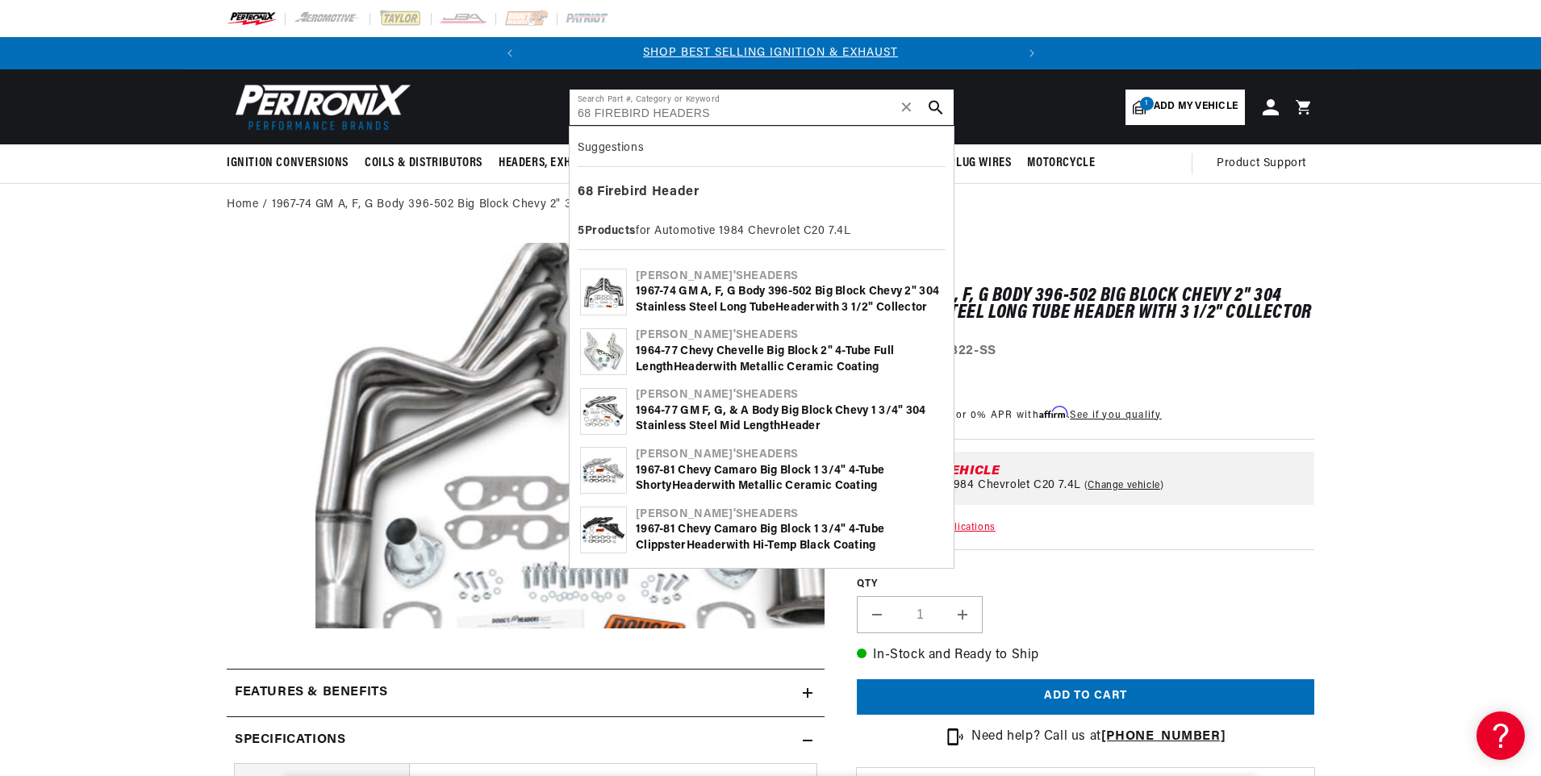
type input "68 FIREBIRD HEADERS"
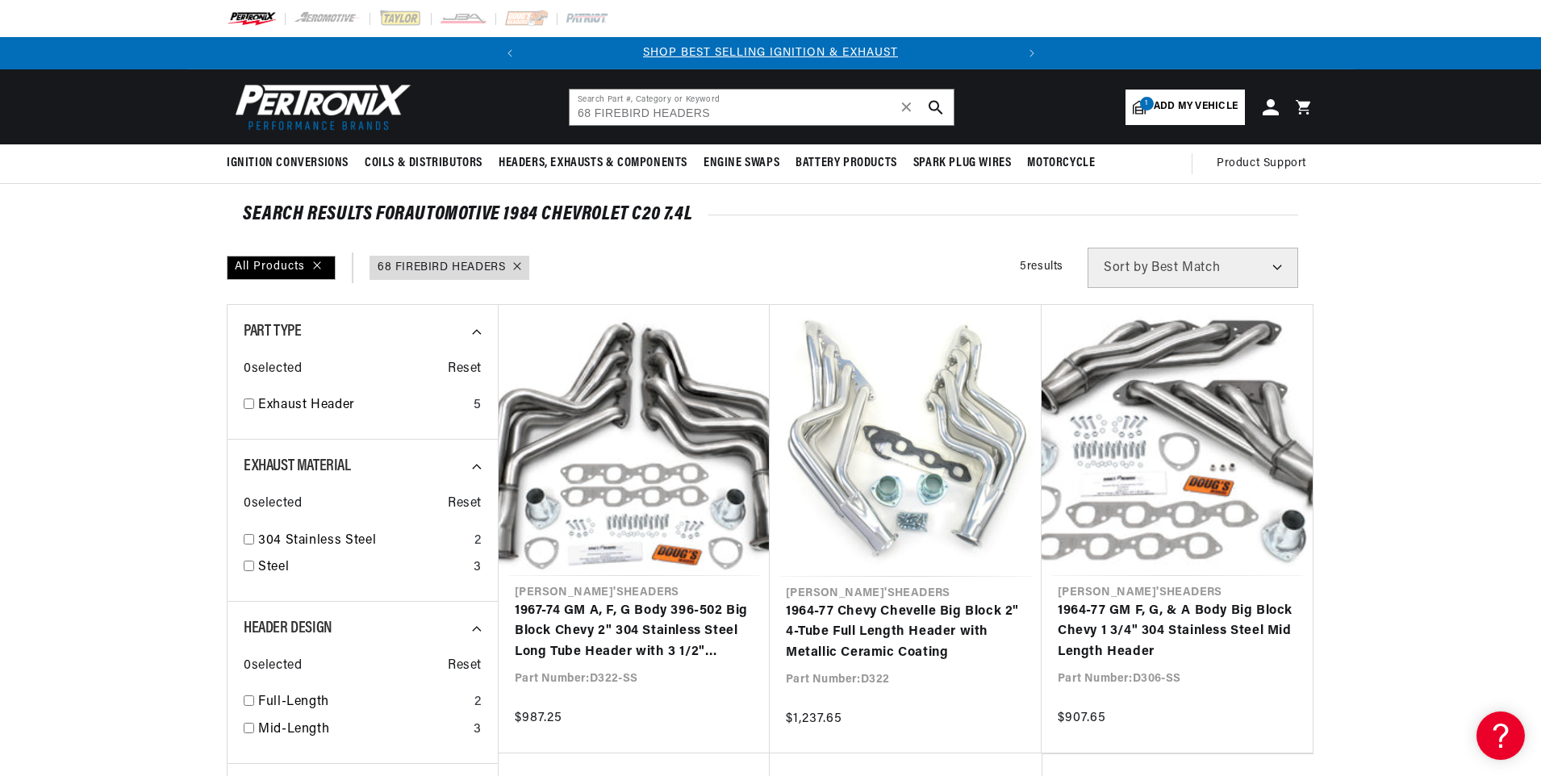
click at [1183, 104] on span "Add my vehicle" at bounding box center [1195, 106] width 84 height 15
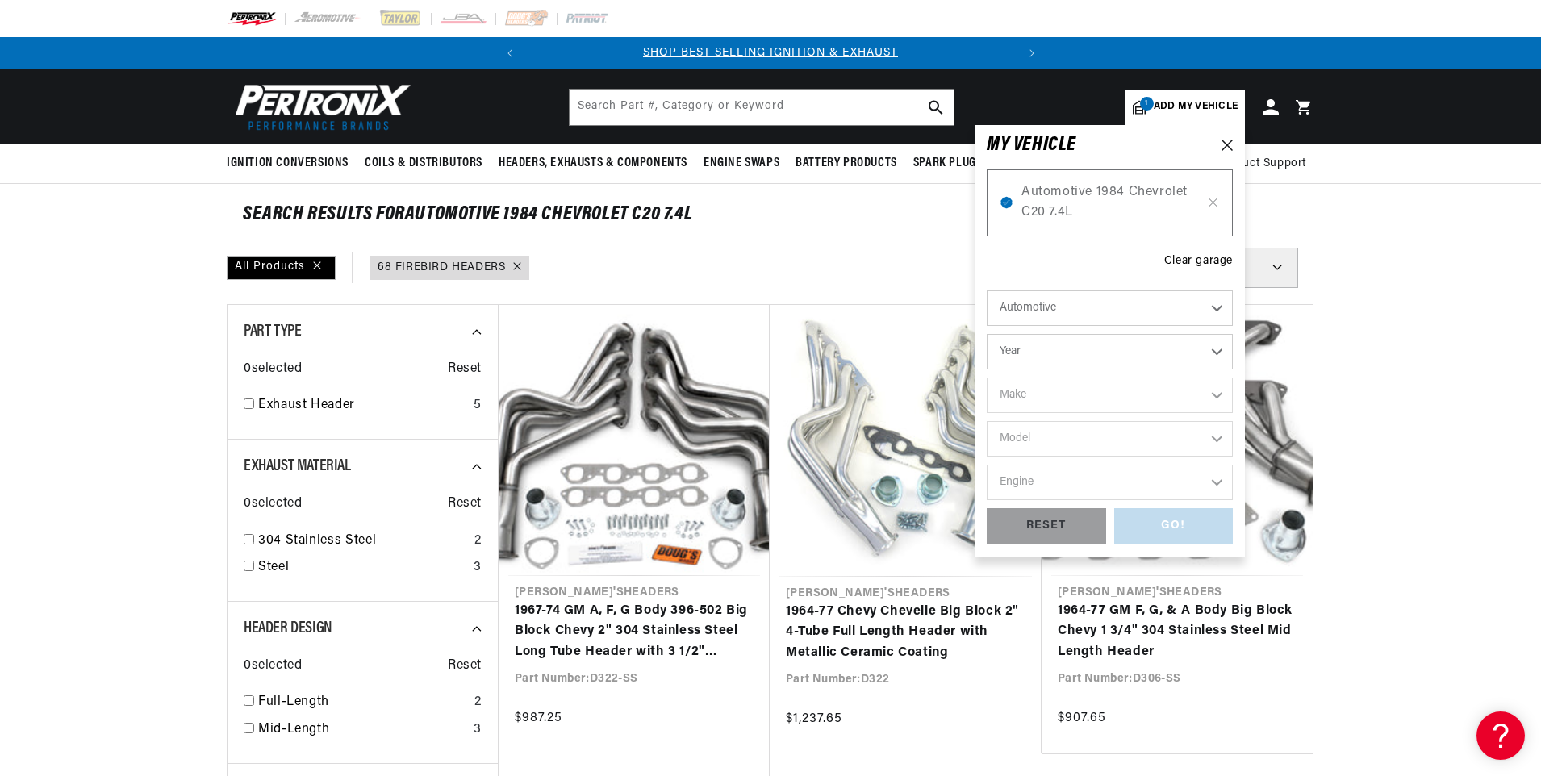
click at [1032, 348] on select "Year [DATE] 2025 2024 2023 2022 2021 2020 2019 2018 2017 2016 2015 2014 2013 20…" at bounding box center [1109, 351] width 246 height 35
select select "1968"
click at [986, 334] on select "Year [DATE] 2025 2024 2023 2022 2021 2020 2019 2018 2017 2016 2015 2014 2013 20…" at bounding box center [1109, 351] width 246 height 35
select select "1968"
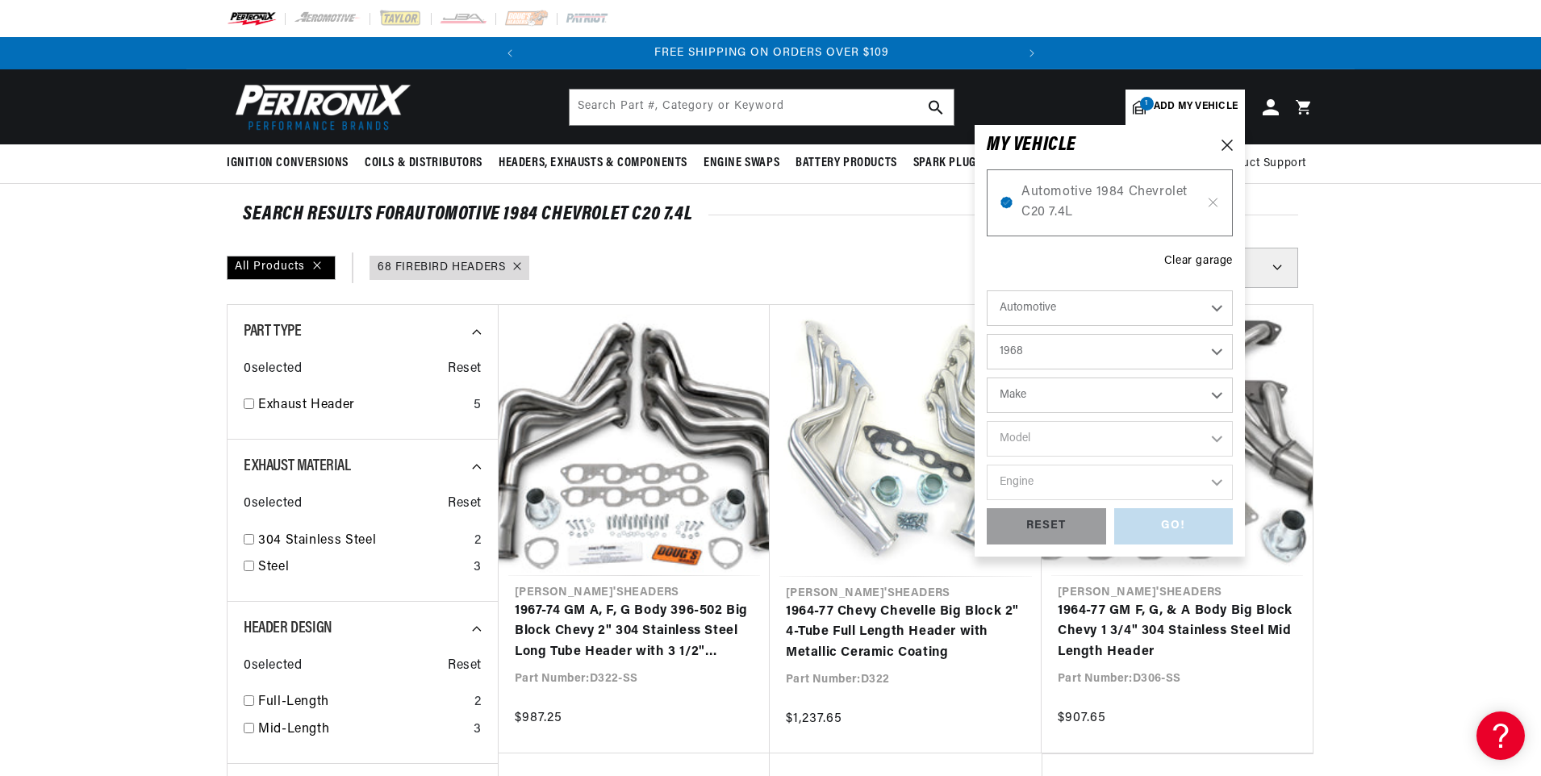
click at [1073, 401] on select "Make Alfa Romeo American Motors Aston Martin Austin Austin Healey Avanti Bentle…" at bounding box center [1109, 394] width 246 height 35
select select "Pontiac"
click at [986, 377] on select "Make Alfa Romeo American Motors Aston Martin Austin Austin Healey Avanti Bentle…" at bounding box center [1109, 394] width 246 height 35
select select "Pontiac"
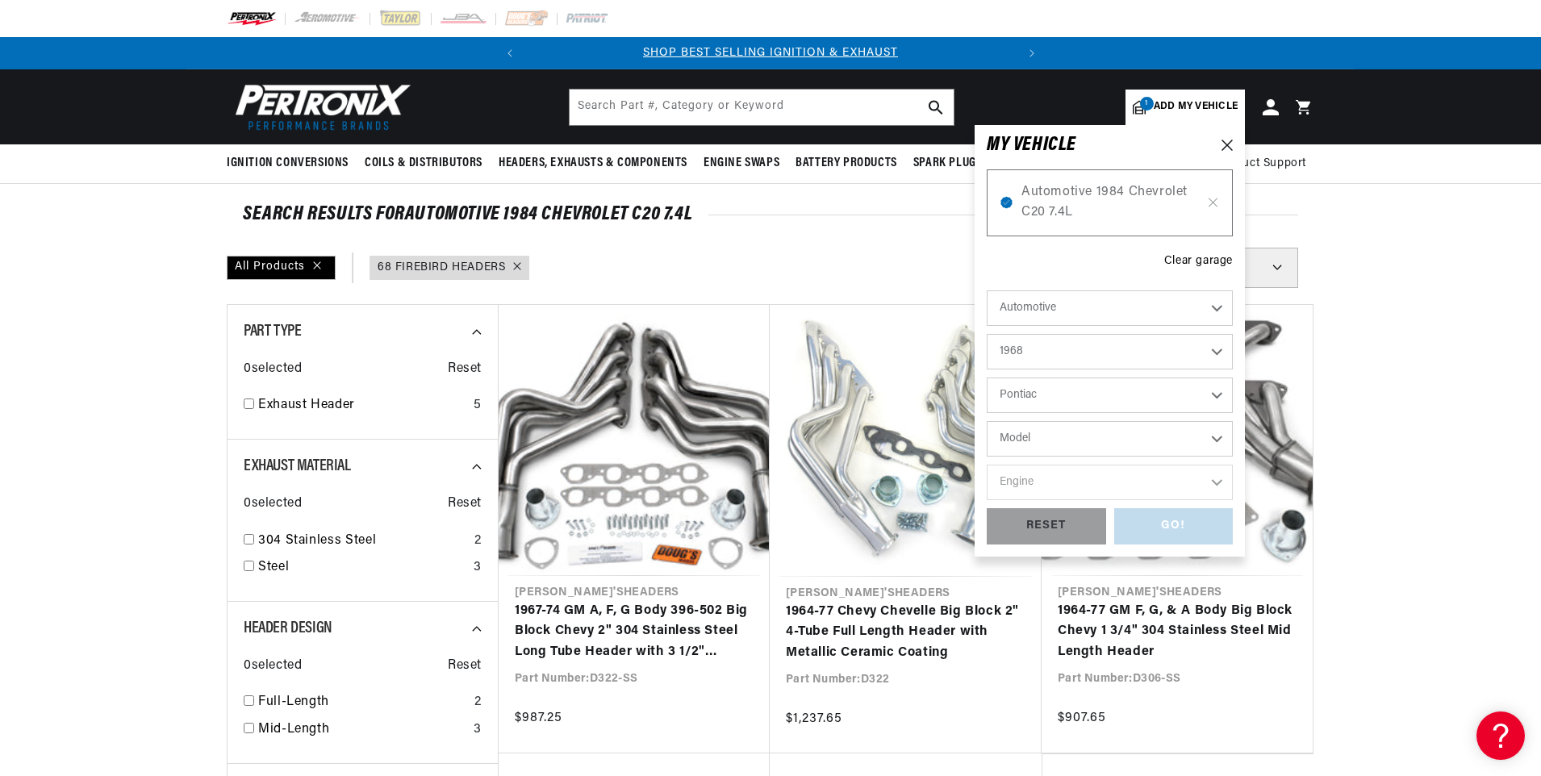
click at [1047, 440] on select "Model Acadian Beaumont Bonneville Catalina Executive Firebird Grand Prix GTO La…" at bounding box center [1109, 438] width 246 height 35
select select "Firebird"
click at [986, 421] on select "Model Acadian Beaumont Bonneville Catalina Executive Firebird Grand Prix GTO La…" at bounding box center [1109, 438] width 246 height 35
select select "Firebird"
click at [1046, 478] on select "Engine 7.5L 230cid / 3.8L 250cid / 4.1L 327cid / 5.3L 350cid / 5.7L 400cid / 6.…" at bounding box center [1109, 482] width 246 height 35
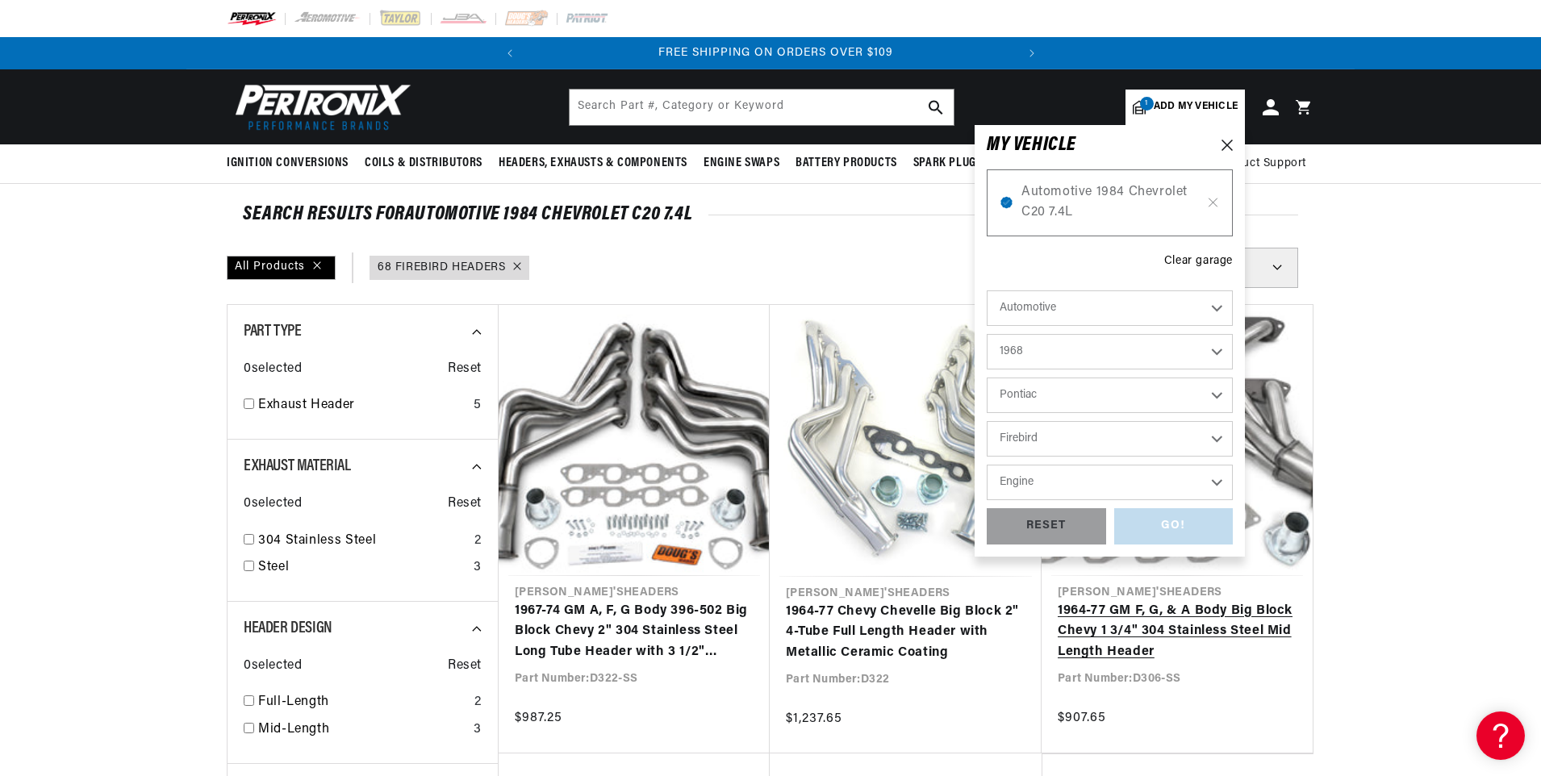
scroll to position [0, 489]
select select "400cid-6.6L"
click at [986, 465] on select "Engine 7.5L 230cid / 3.8L 250cid / 4.1L 327cid / 5.3L 350cid / 5.7L 400cid / 6.…" at bounding box center [1109, 482] width 246 height 35
select select "400cid-6.6L"
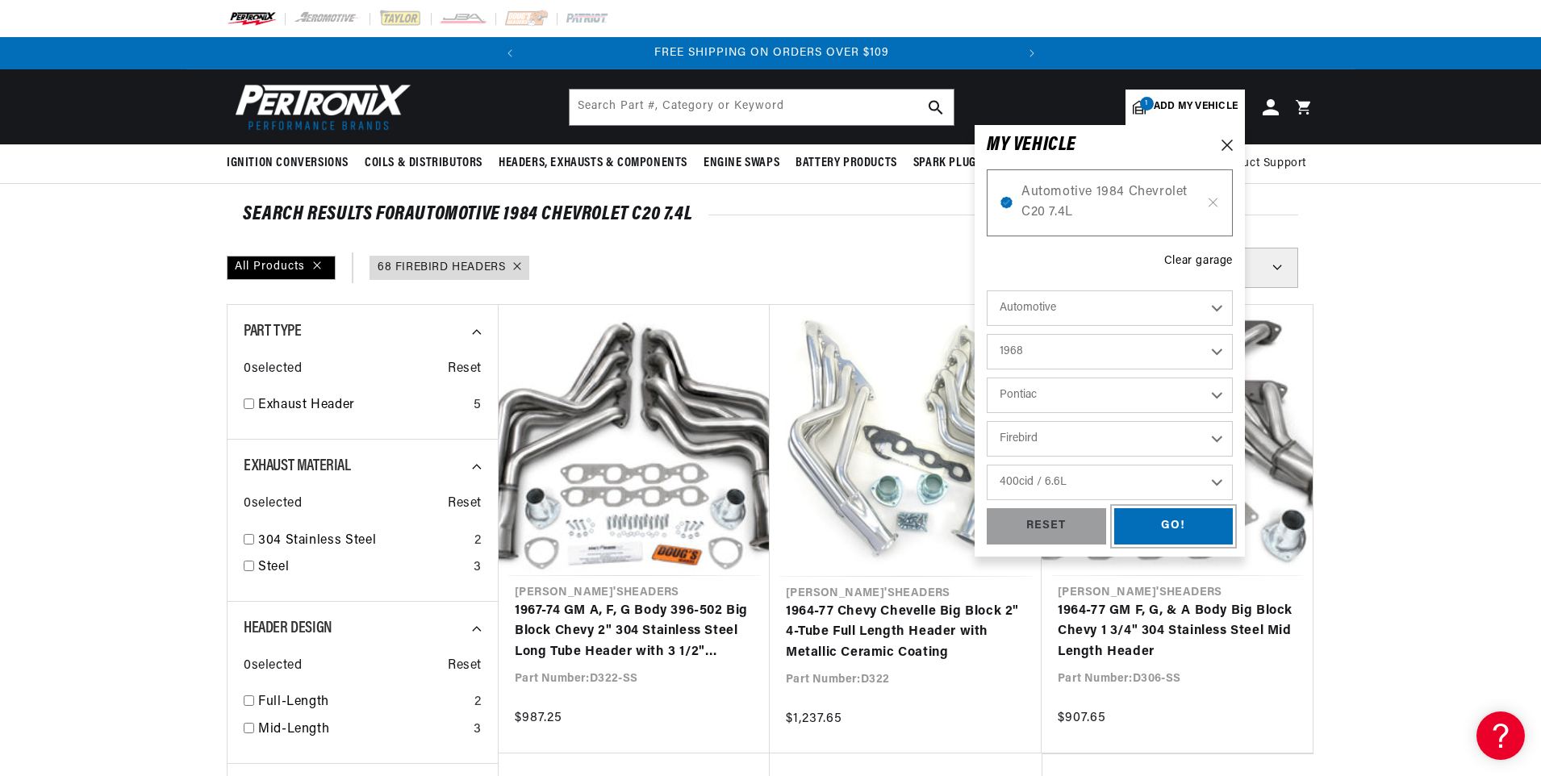
click at [1169, 522] on div "GO!" at bounding box center [1173, 526] width 119 height 36
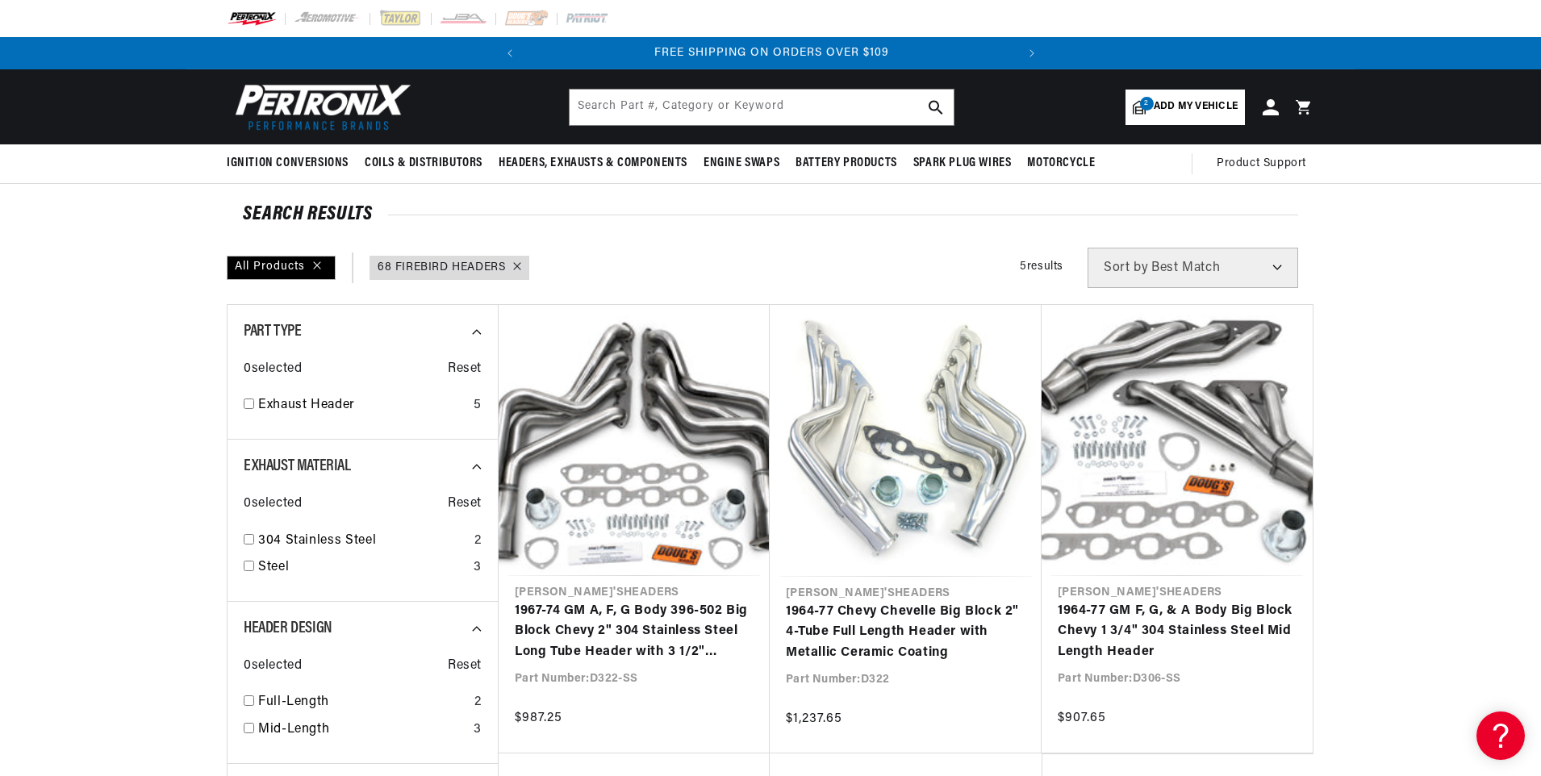
type input "68 FIREBIRD HEADERS"
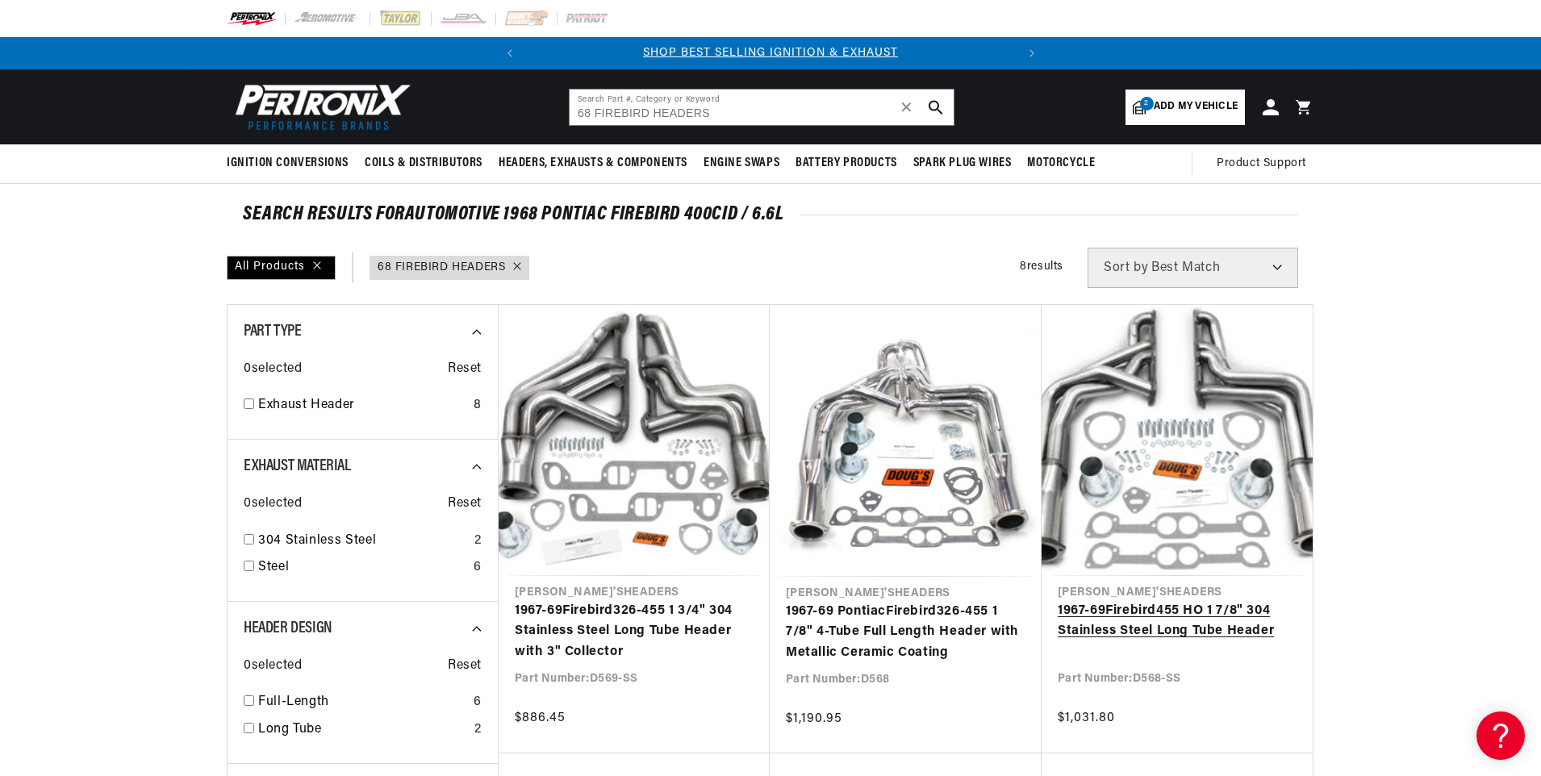
click at [1224, 601] on link "1967-69 Firebird 455 HO 1 7/8" 304 Stainless Steel Long Tube Header" at bounding box center [1176, 621] width 239 height 41
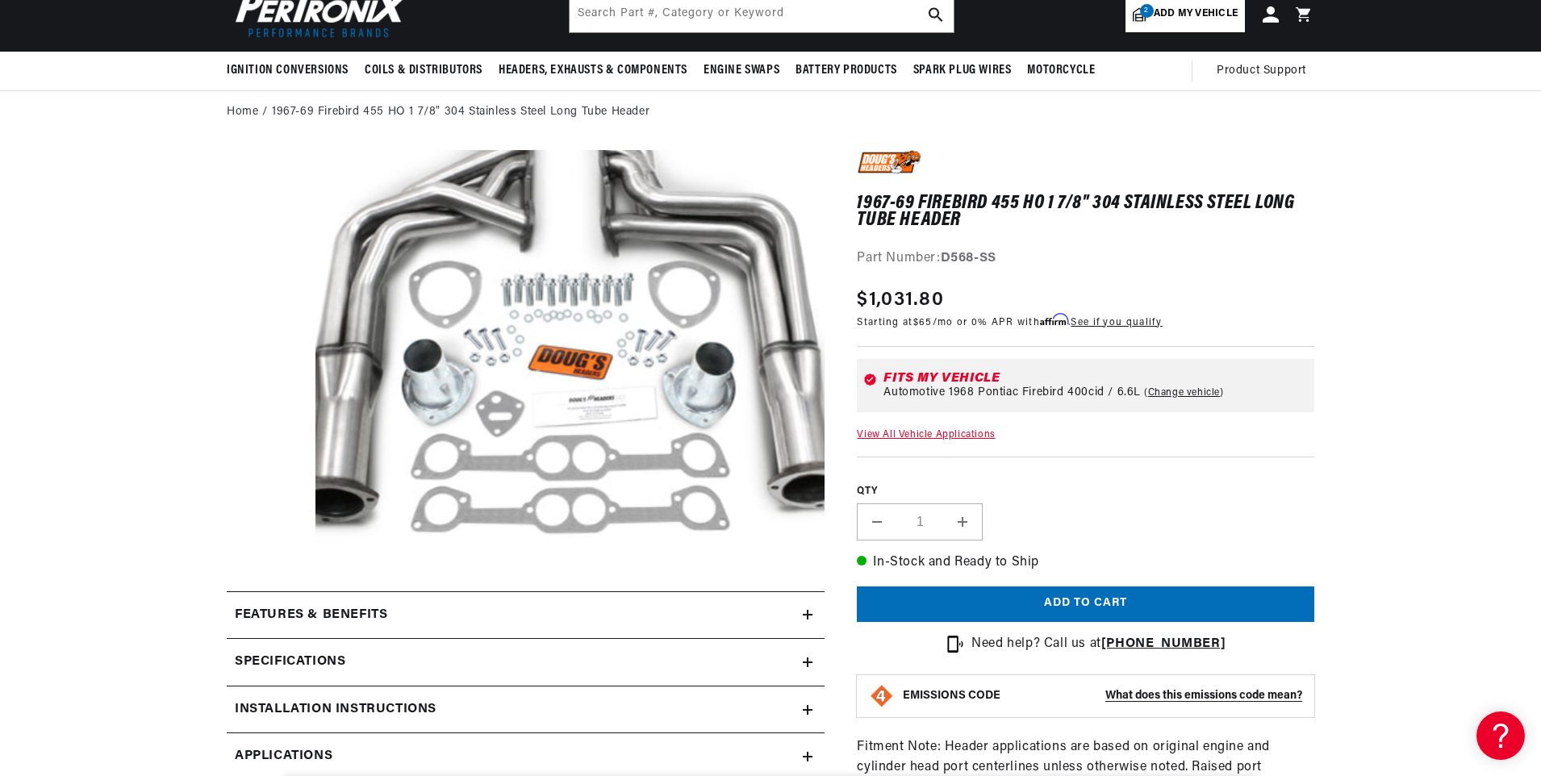
scroll to position [323, 0]
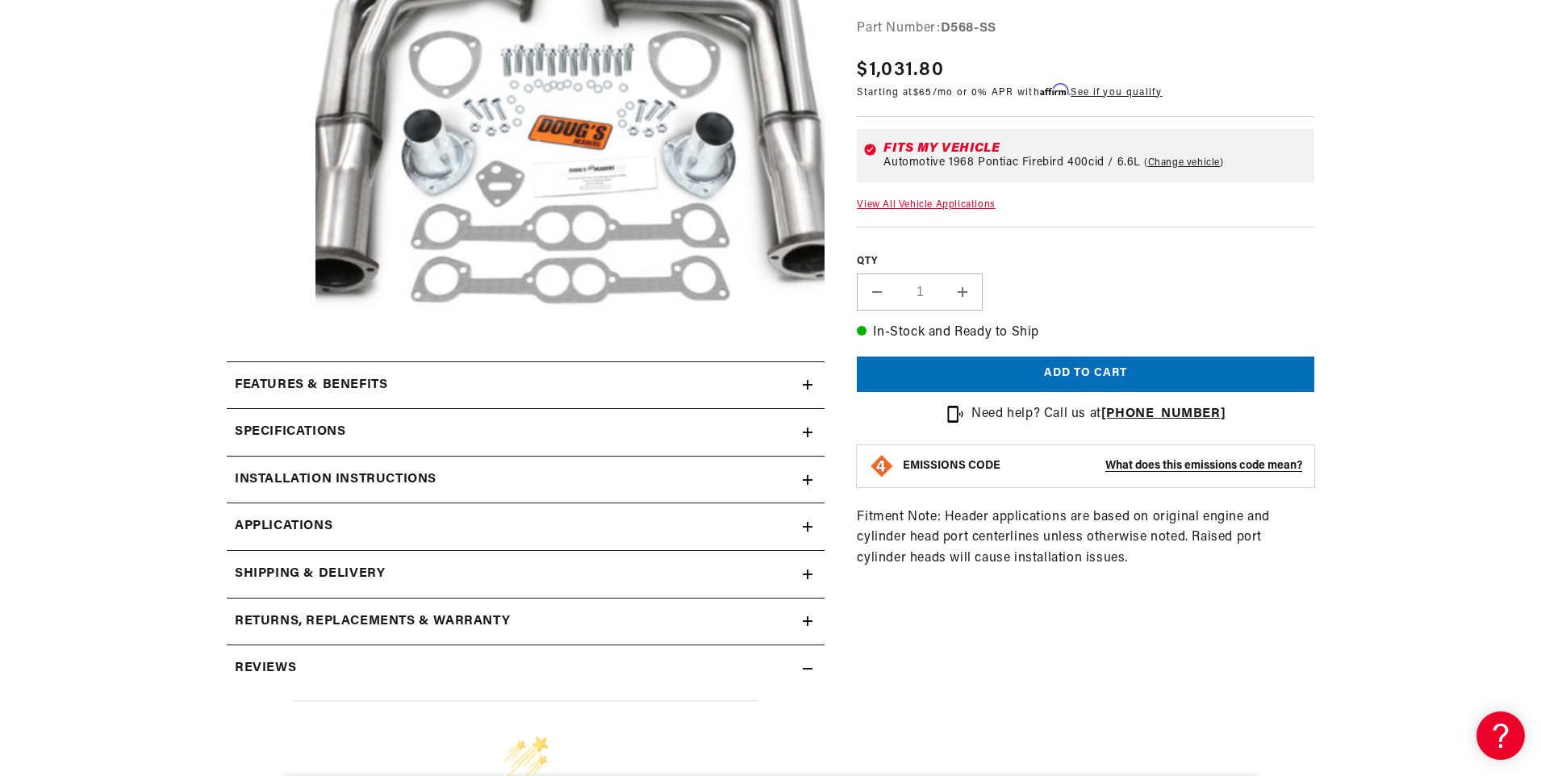
click at [293, 428] on h2 "Specifications" at bounding box center [290, 432] width 111 height 21
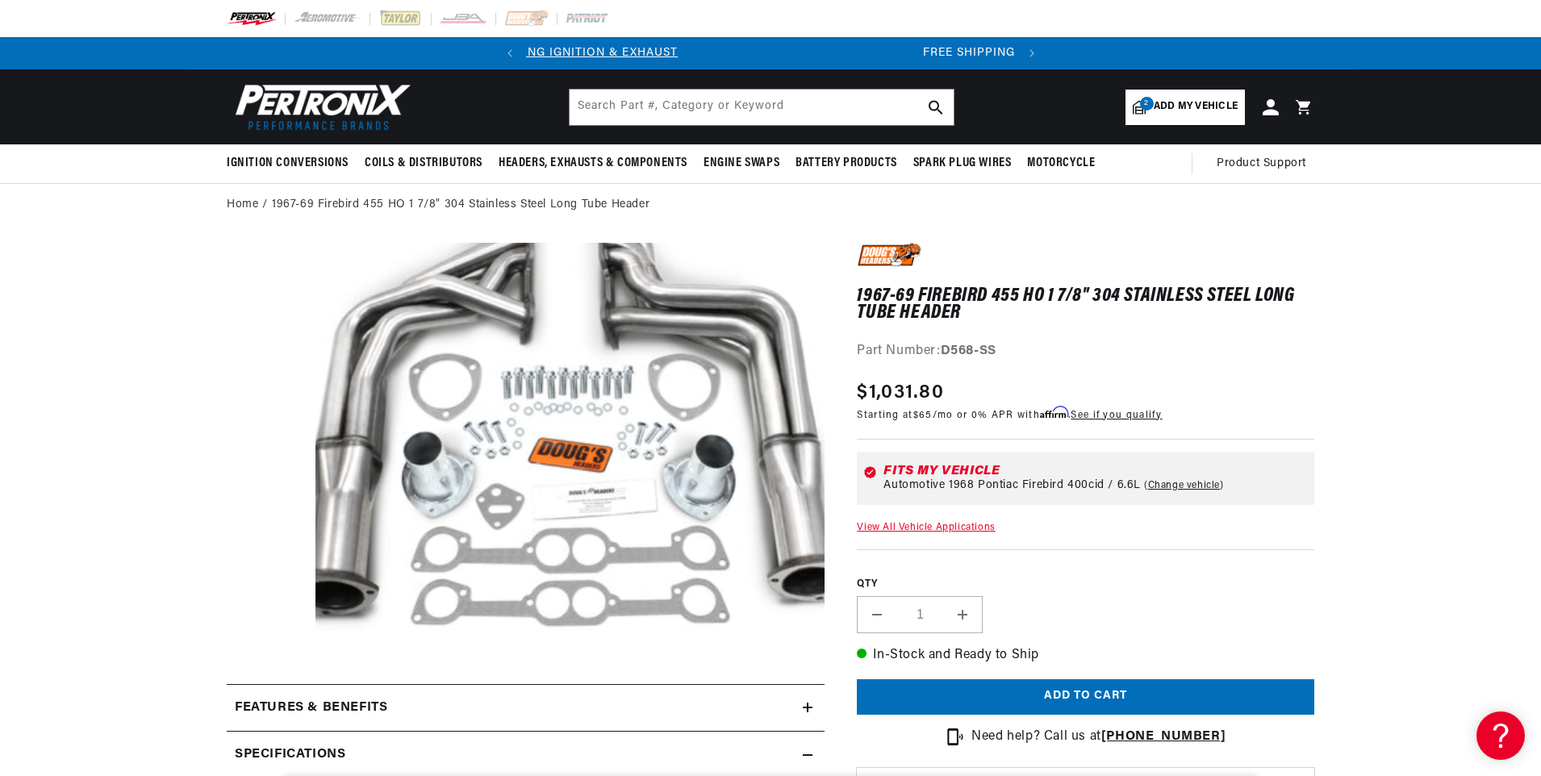
scroll to position [0, 0]
